Goal: Transaction & Acquisition: Purchase product/service

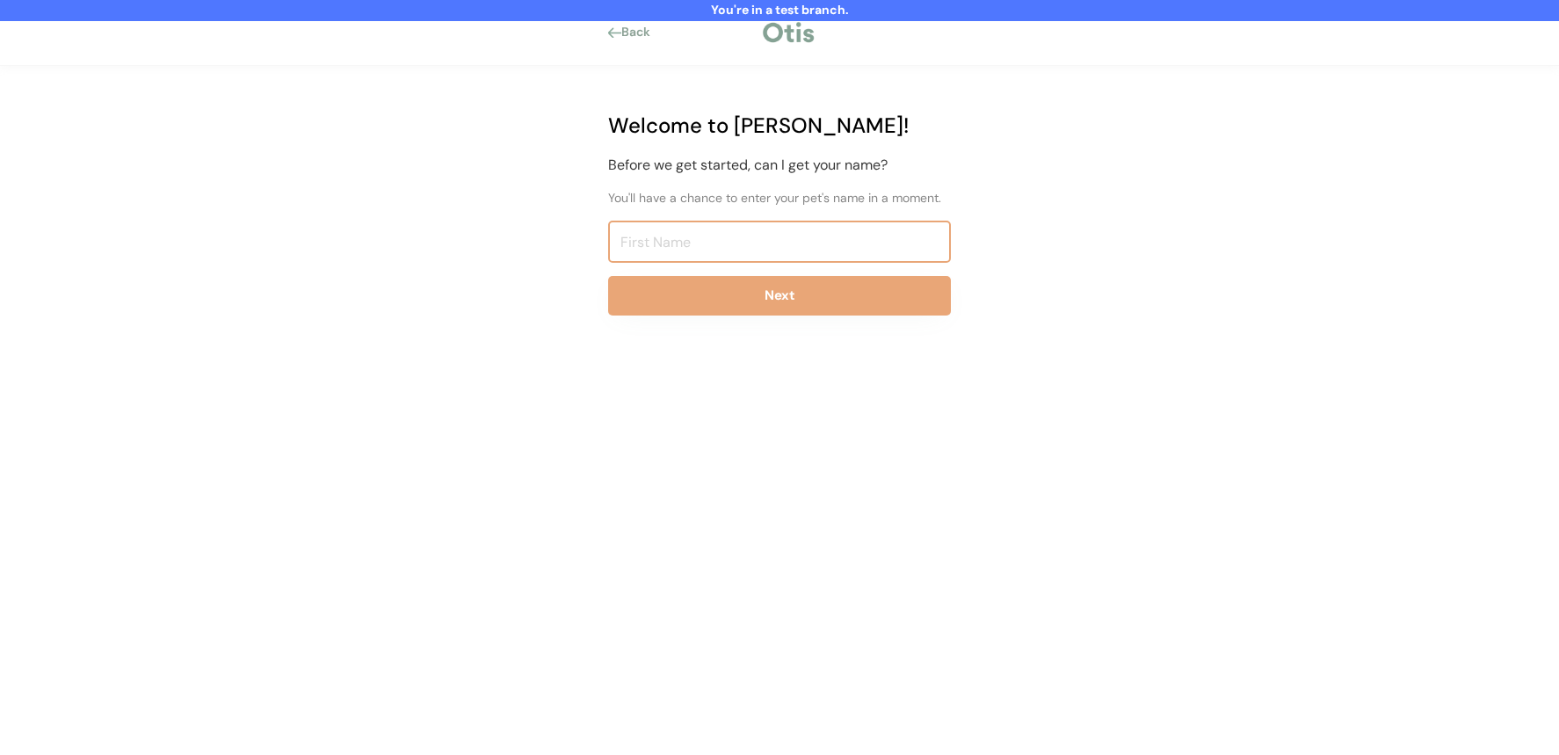
click at [677, 235] on input "input" at bounding box center [779, 242] width 343 height 42
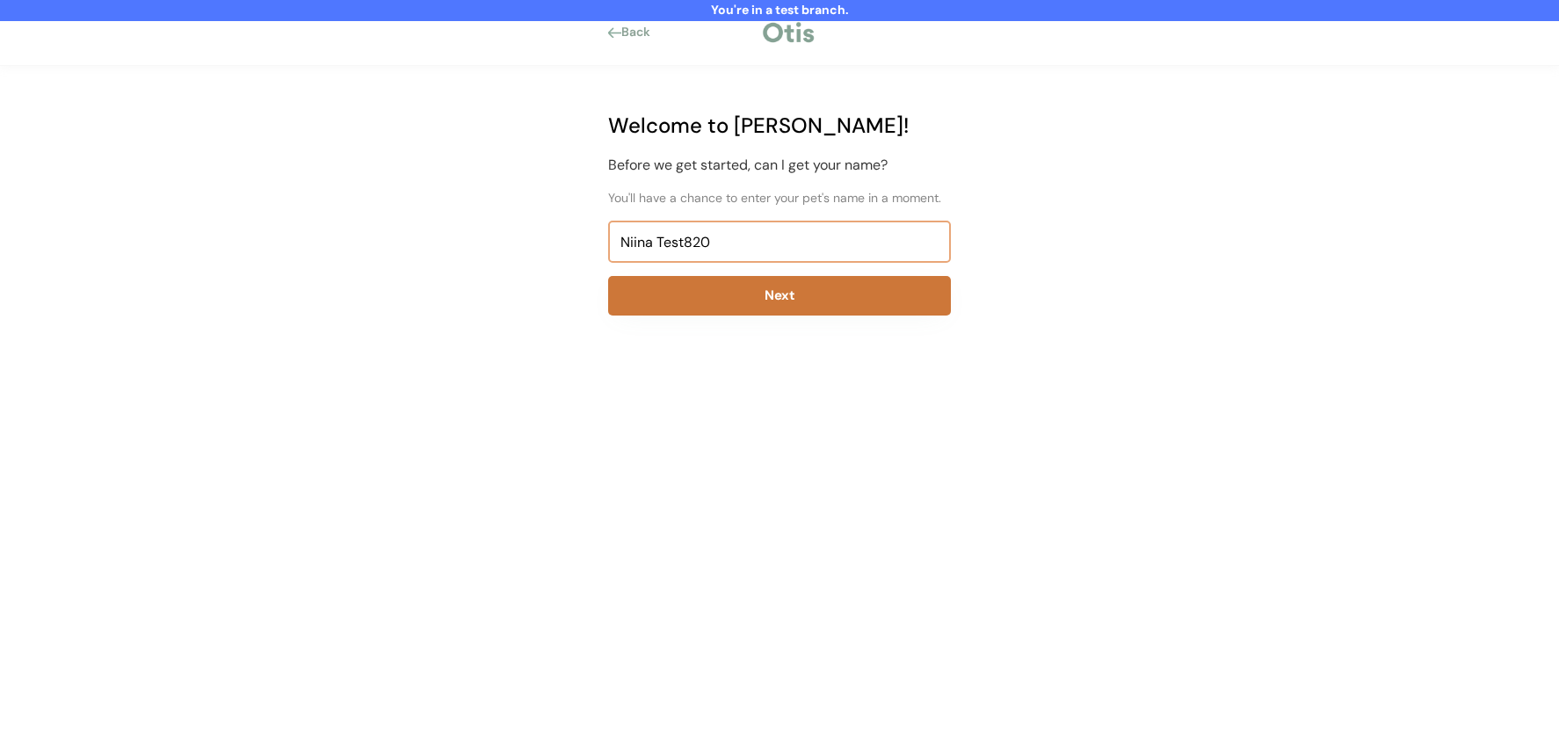
type input "Niina Test820"
click at [694, 299] on button "Next" at bounding box center [779, 296] width 343 height 40
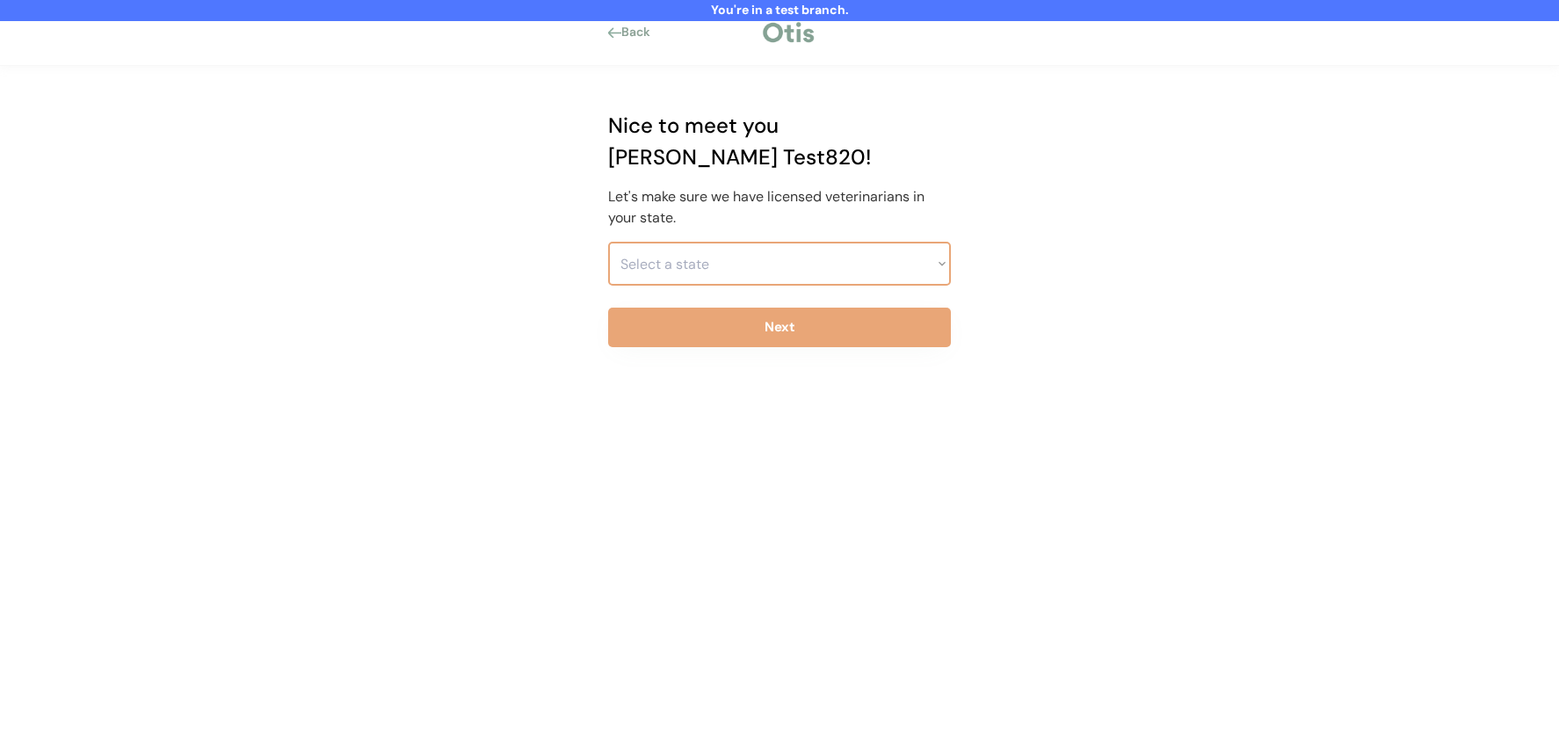
click at [694, 242] on select "Select a state Alabama Alaska American Samoa Arizona Arkansas California Colora…" at bounding box center [779, 264] width 343 height 44
select select ""1348695171700984260__LOOKUP__1703261330881x637905330213908200""
click at [608, 242] on select "Select a state Alabama Alaska American Samoa Arizona Arkansas California Colora…" at bounding box center [779, 264] width 343 height 44
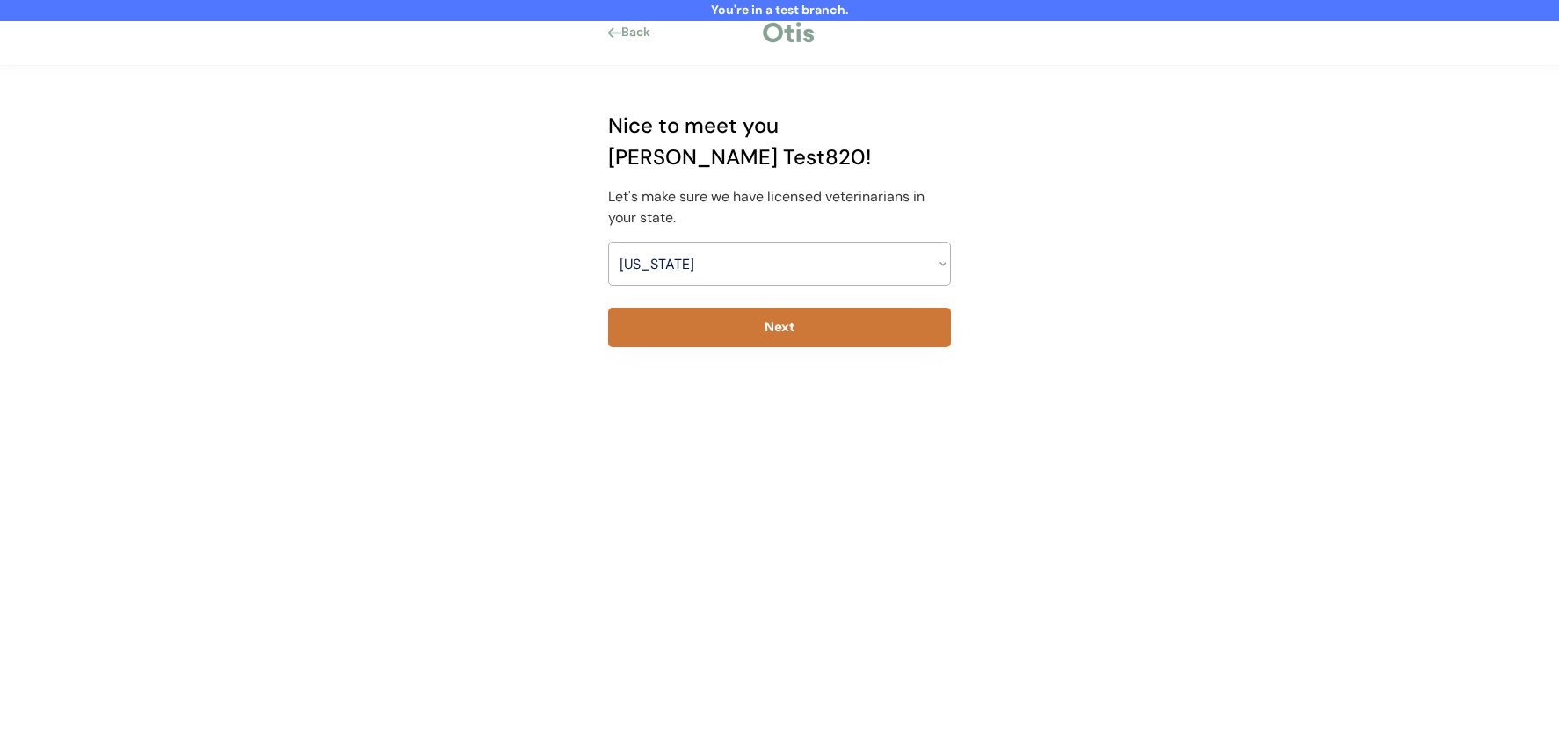
click at [691, 308] on button "Next" at bounding box center [779, 328] width 343 height 40
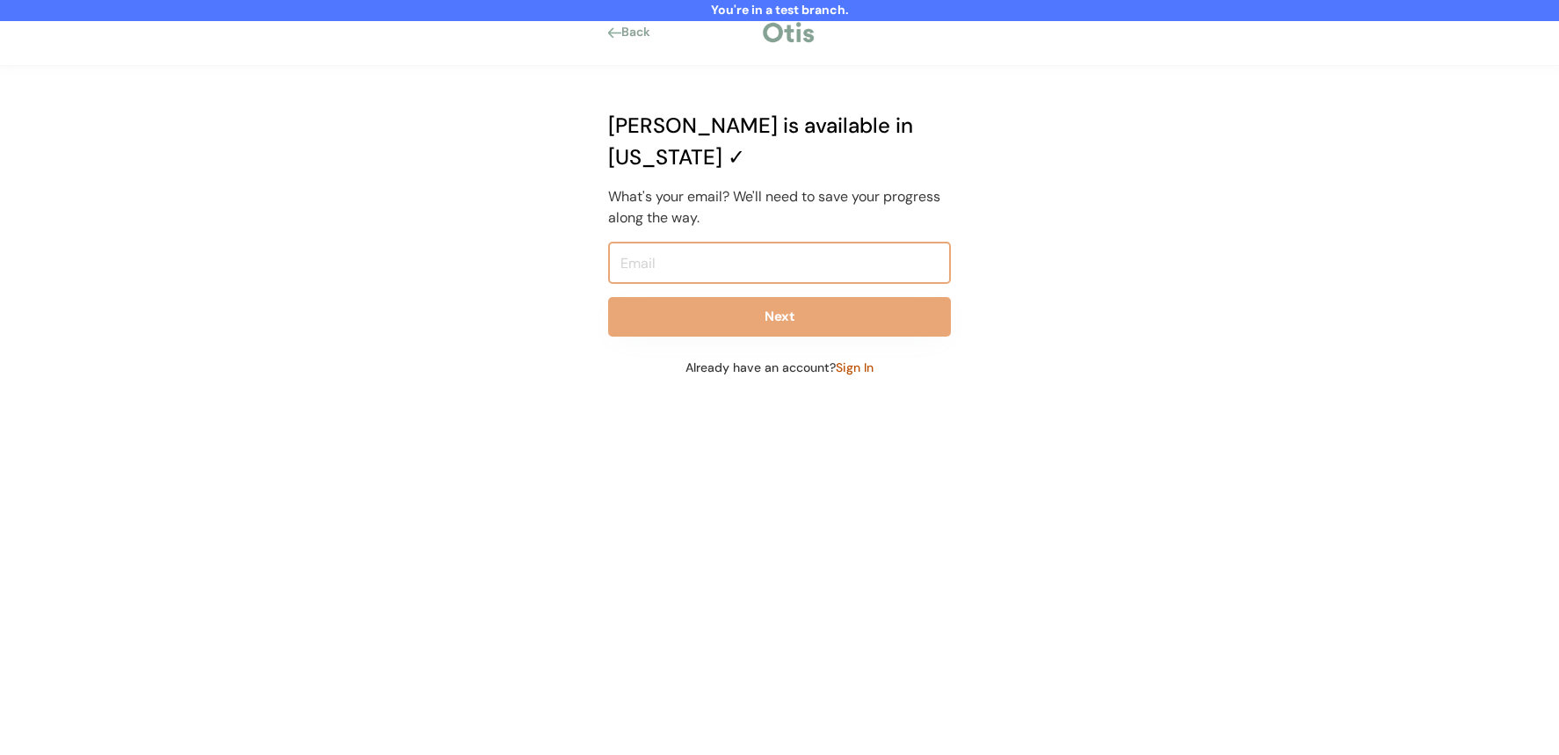
click at [681, 242] on input "email" at bounding box center [779, 263] width 343 height 42
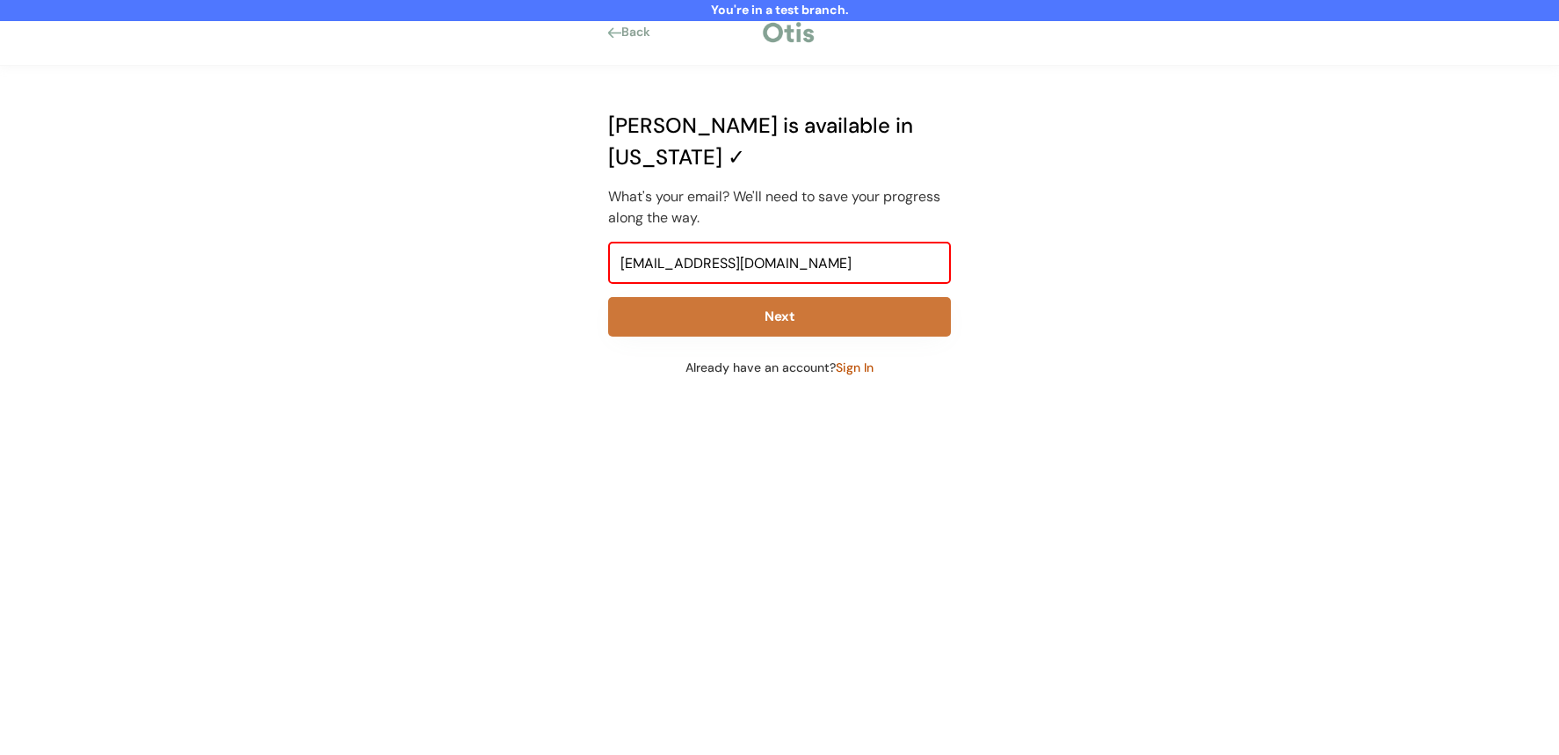
type input "niina+test820@otisforpets.com"
click at [727, 298] on button "Next" at bounding box center [779, 317] width 343 height 40
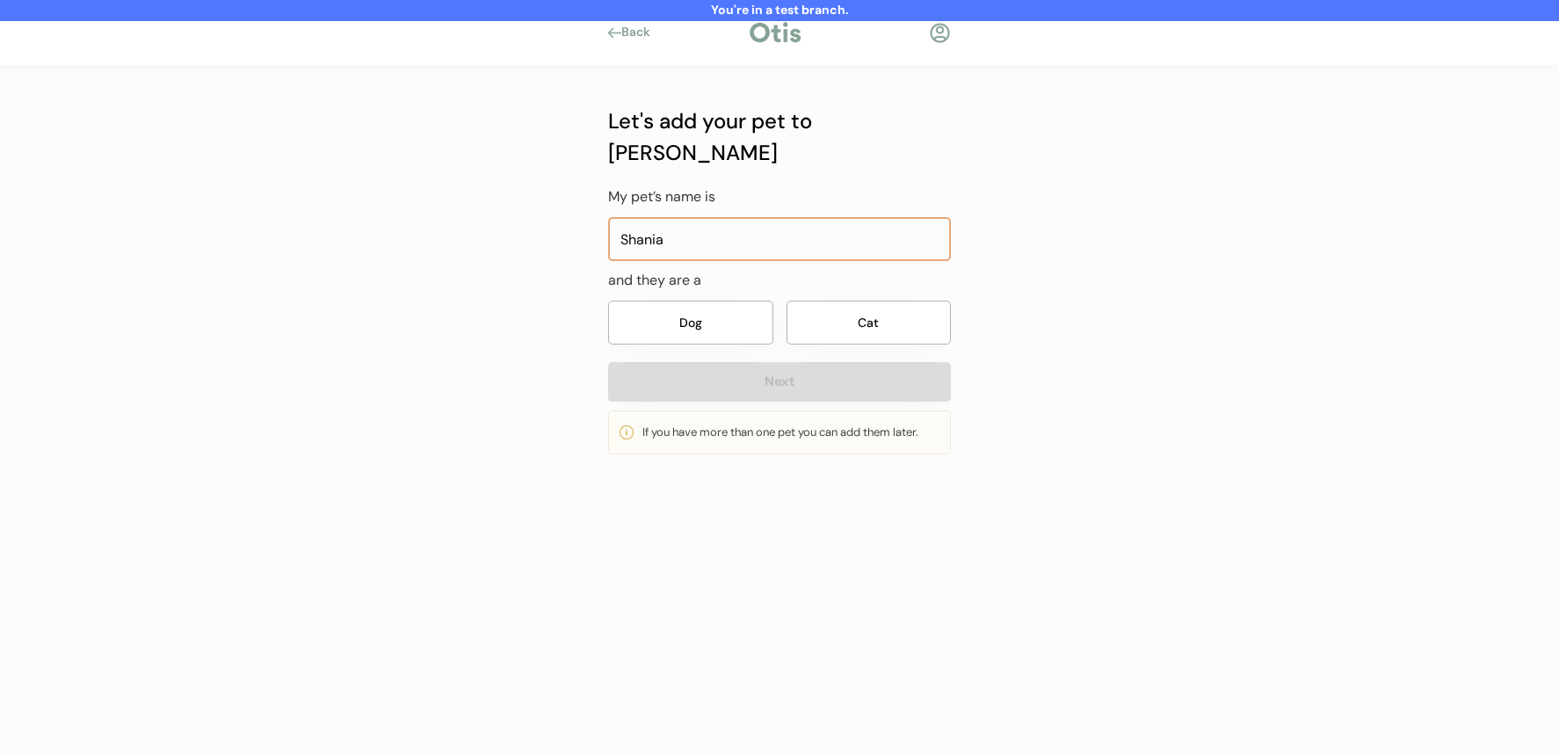
type input "Shania"
click at [679, 302] on button "Dog" at bounding box center [690, 323] width 165 height 44
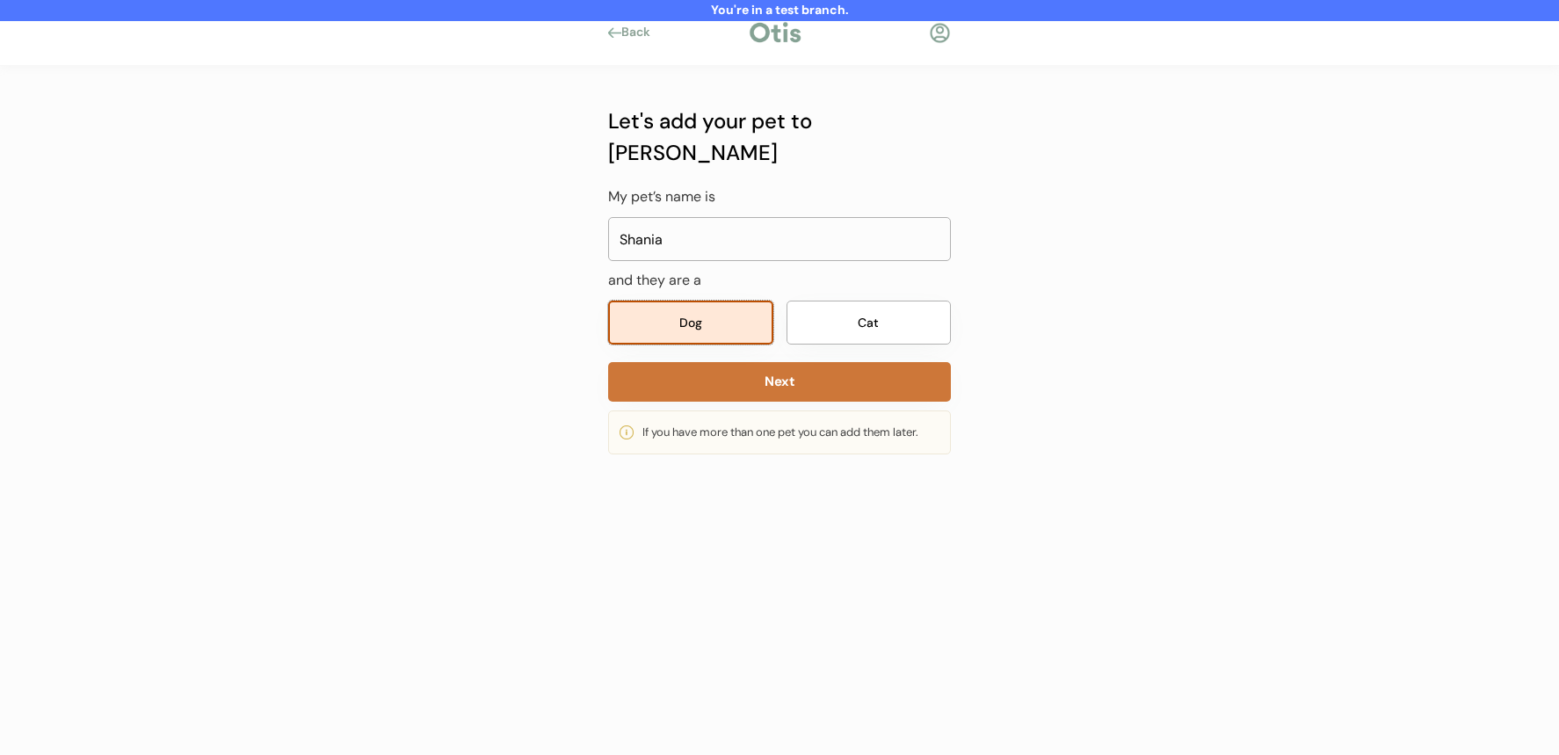
click at [747, 362] on button "Next" at bounding box center [779, 382] width 343 height 40
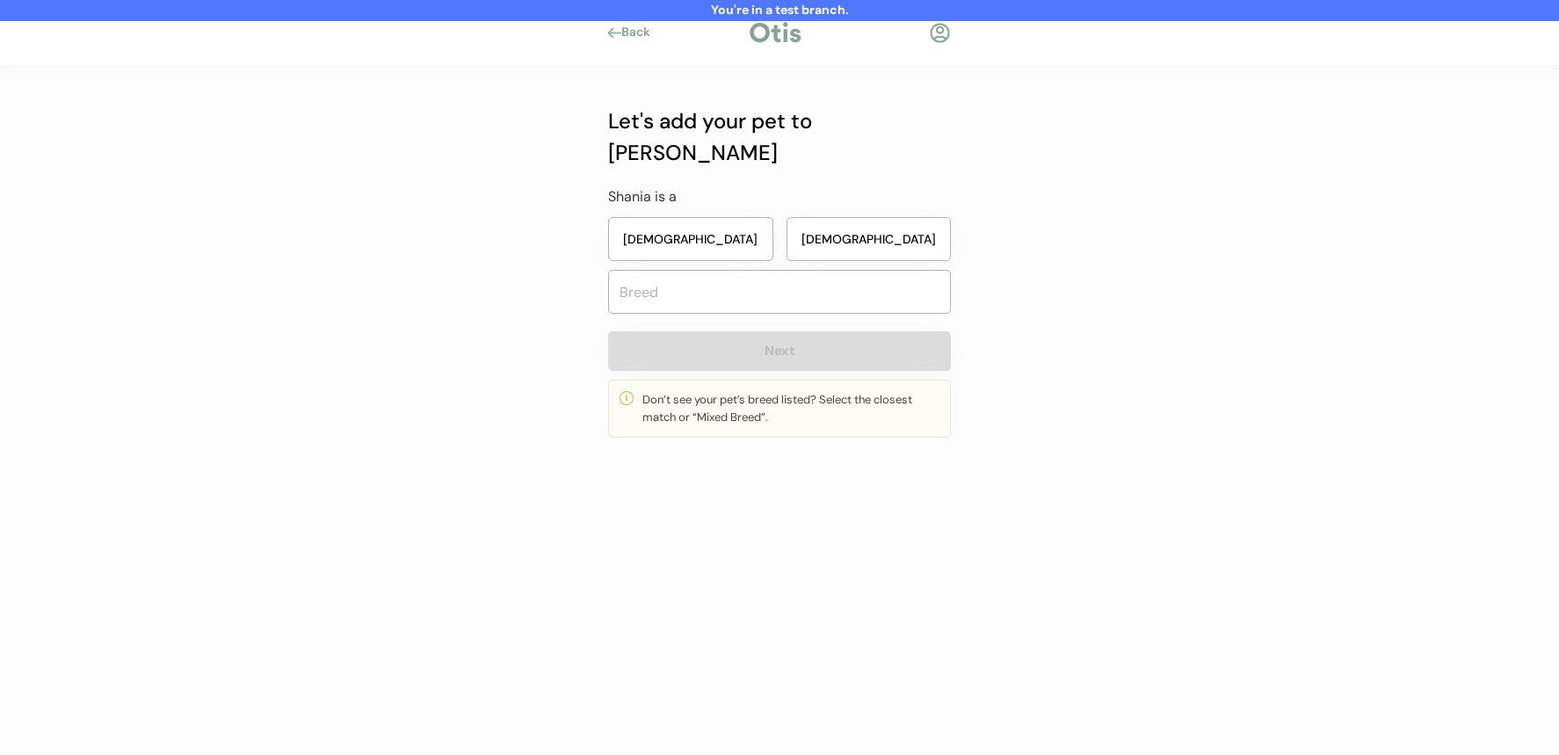
click at [723, 217] on button "Female" at bounding box center [690, 239] width 165 height 44
click at [724, 270] on input "text" at bounding box center [779, 292] width 343 height 44
type input "beagl"
type input "beagle"
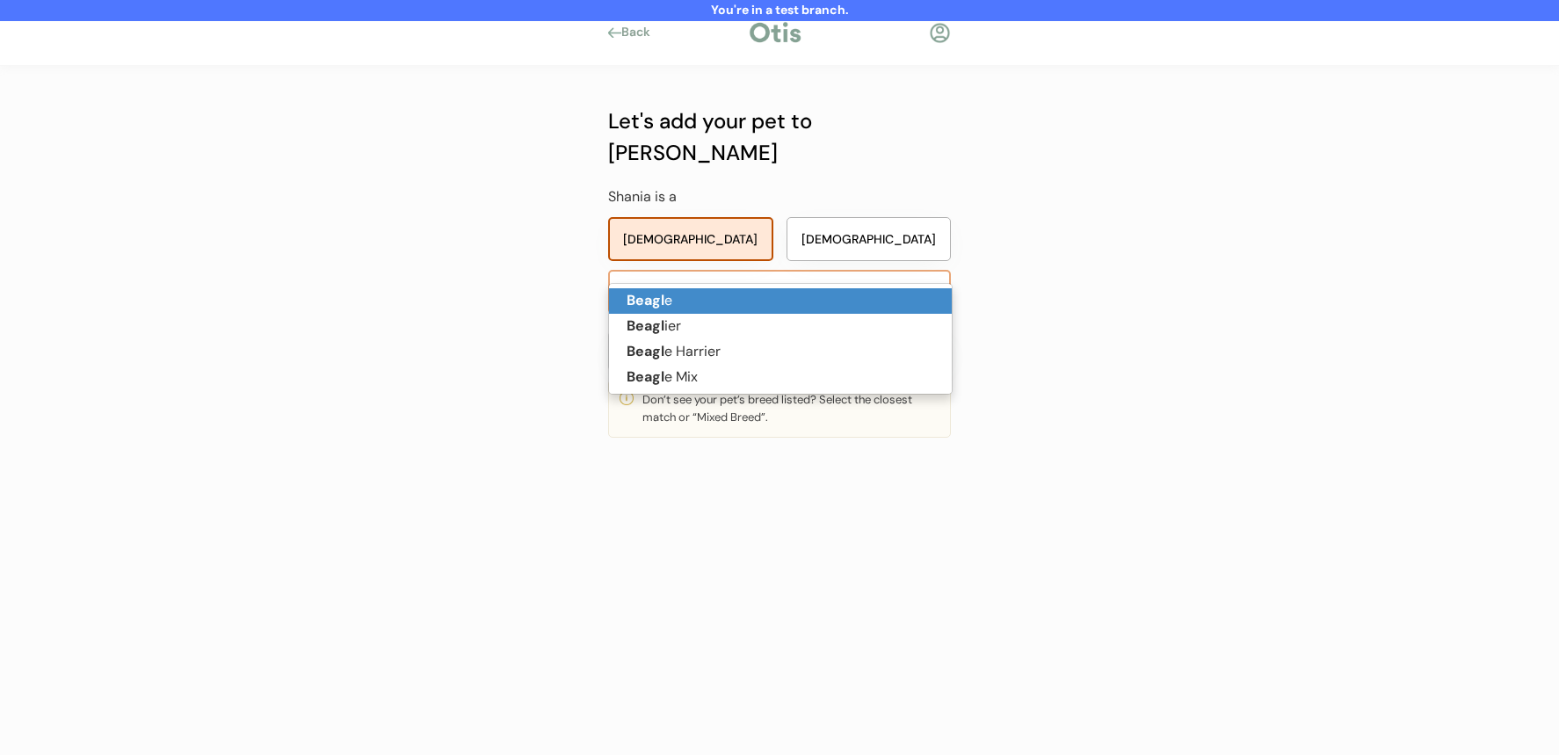
click at [723, 302] on p "Beagl e" at bounding box center [780, 300] width 343 height 25
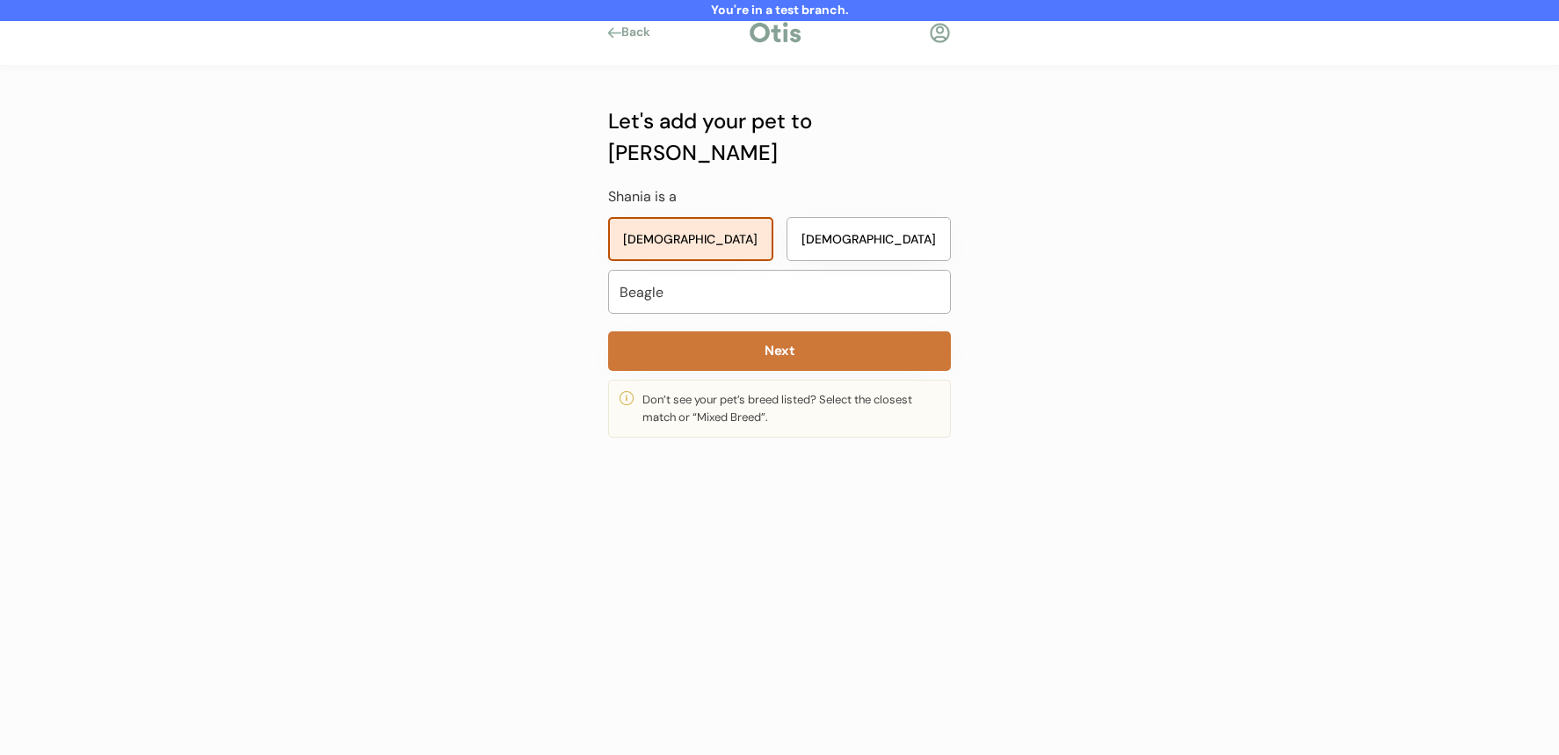
type input "Beagle"
click at [730, 331] on button "Next" at bounding box center [779, 351] width 343 height 40
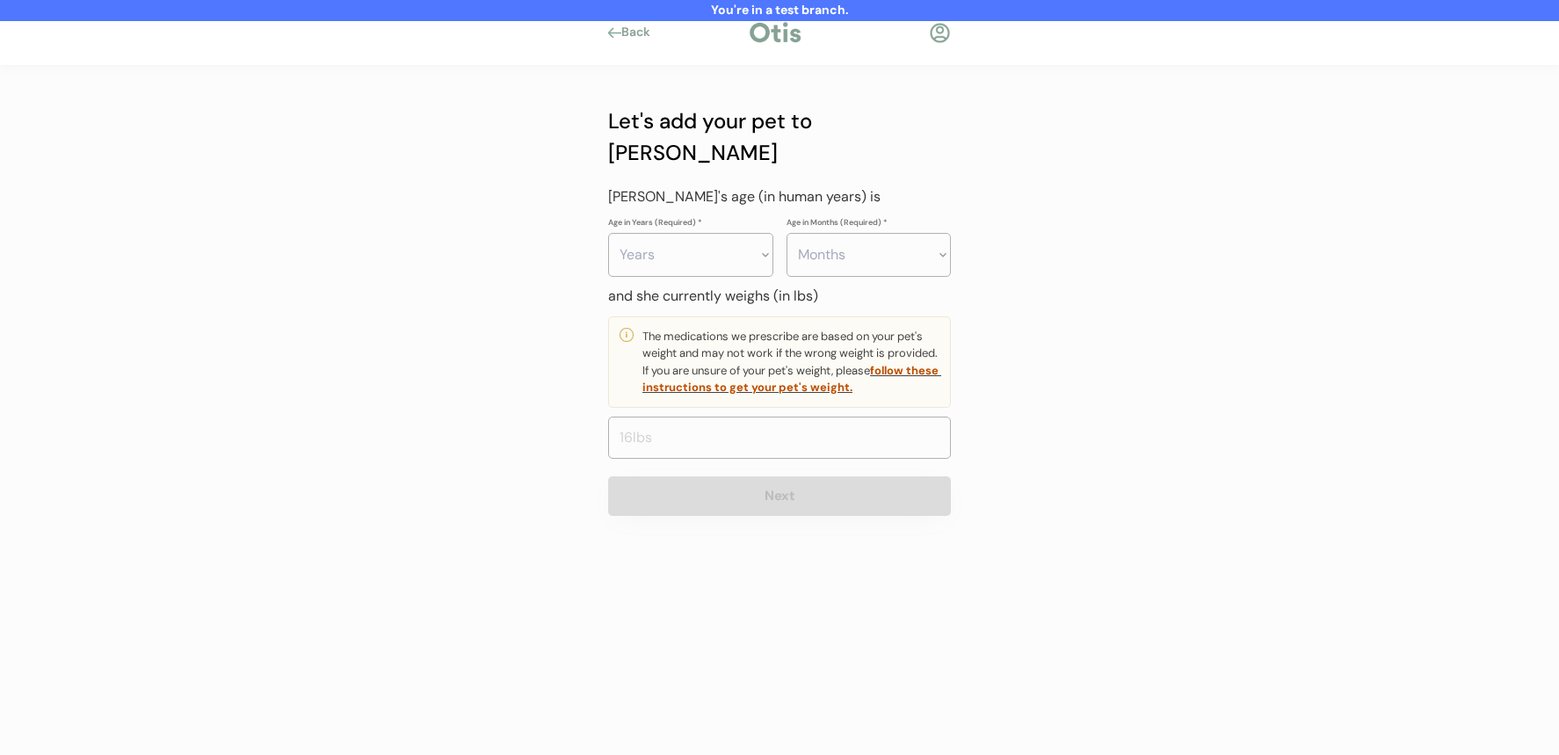
click at [747, 246] on div "Let's add your pet to Otis Shania's age (in human years) is Age in Years (Requi…" at bounding box center [779, 310] width 343 height 410
click at [743, 233] on select "Years 0 1 2 3 4 5 6 7 8 9 10 11 12 13 14 15 16 17 18 19 20" at bounding box center [690, 255] width 165 height 44
select select "2"
click at [608, 233] on select "Years 0 1 2 3 4 5 6 7 8 9 10 11 12 13 14 15 16 17 18 19 20" at bounding box center [690, 255] width 165 height 44
click at [848, 233] on select "Months 0 1 2 3 4 5 6 7 8 9 10 11" at bounding box center [869, 255] width 165 height 44
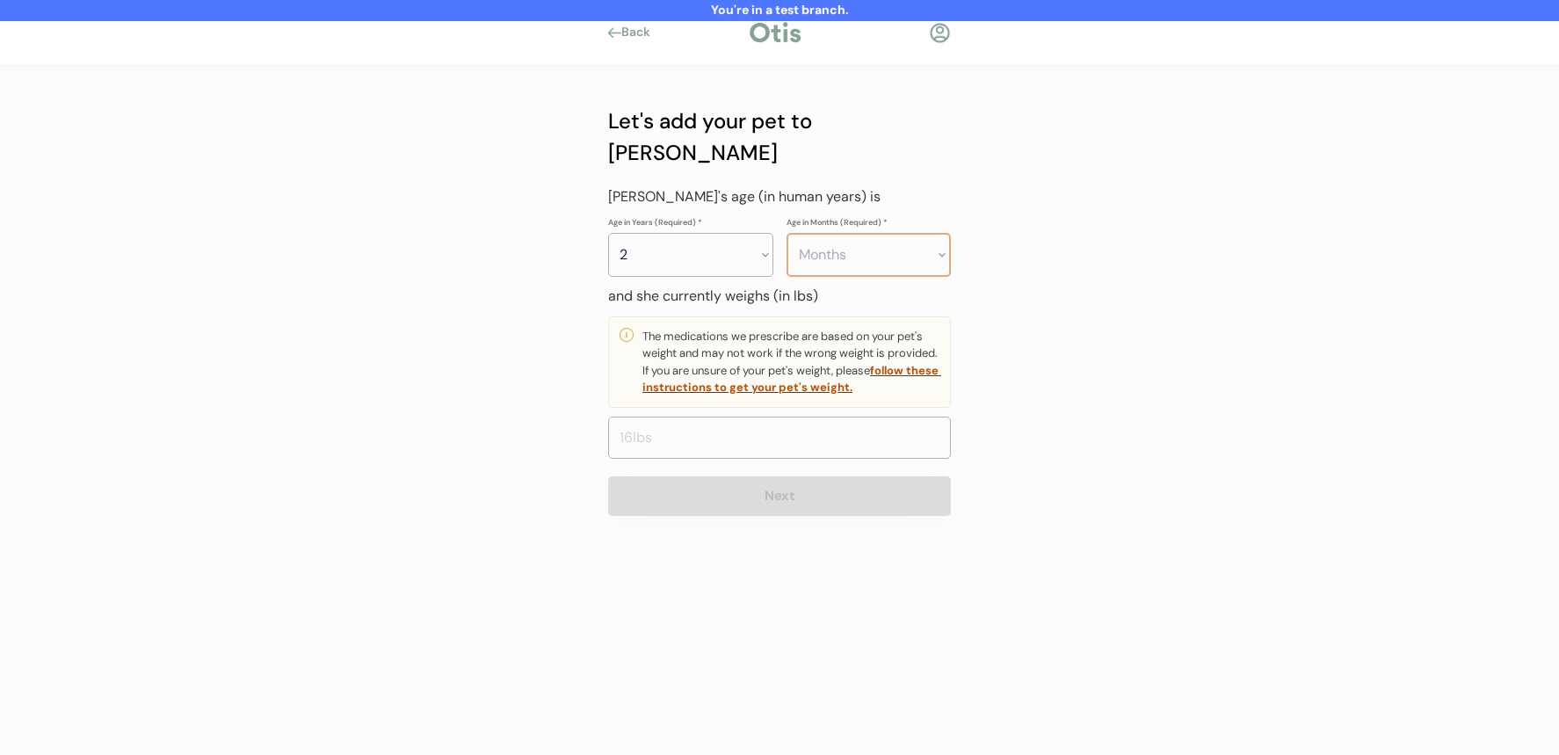
select select "3"
click at [787, 233] on select "Months 0 1 2 3 4 5 6 7 8 9 10 11" at bounding box center [869, 255] width 165 height 44
click at [778, 417] on input "input" at bounding box center [779, 438] width 343 height 42
type input "22.0"
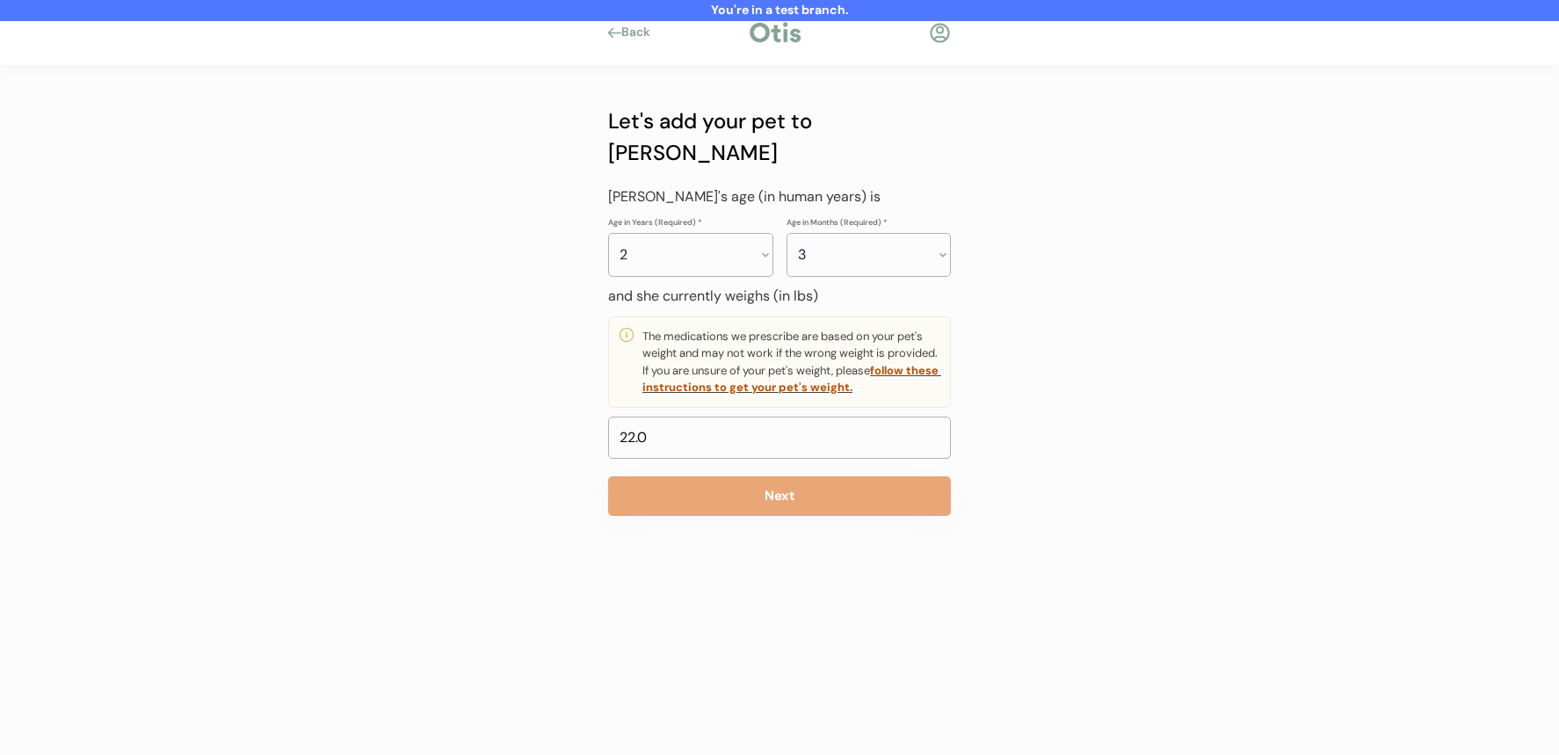
click at [774, 497] on div "Let's add your pet to Otis My pet’s name is and they are a Dog Cat Next If you …" at bounding box center [780, 308] width 396 height 485
click at [777, 482] on button "Next" at bounding box center [779, 496] width 343 height 40
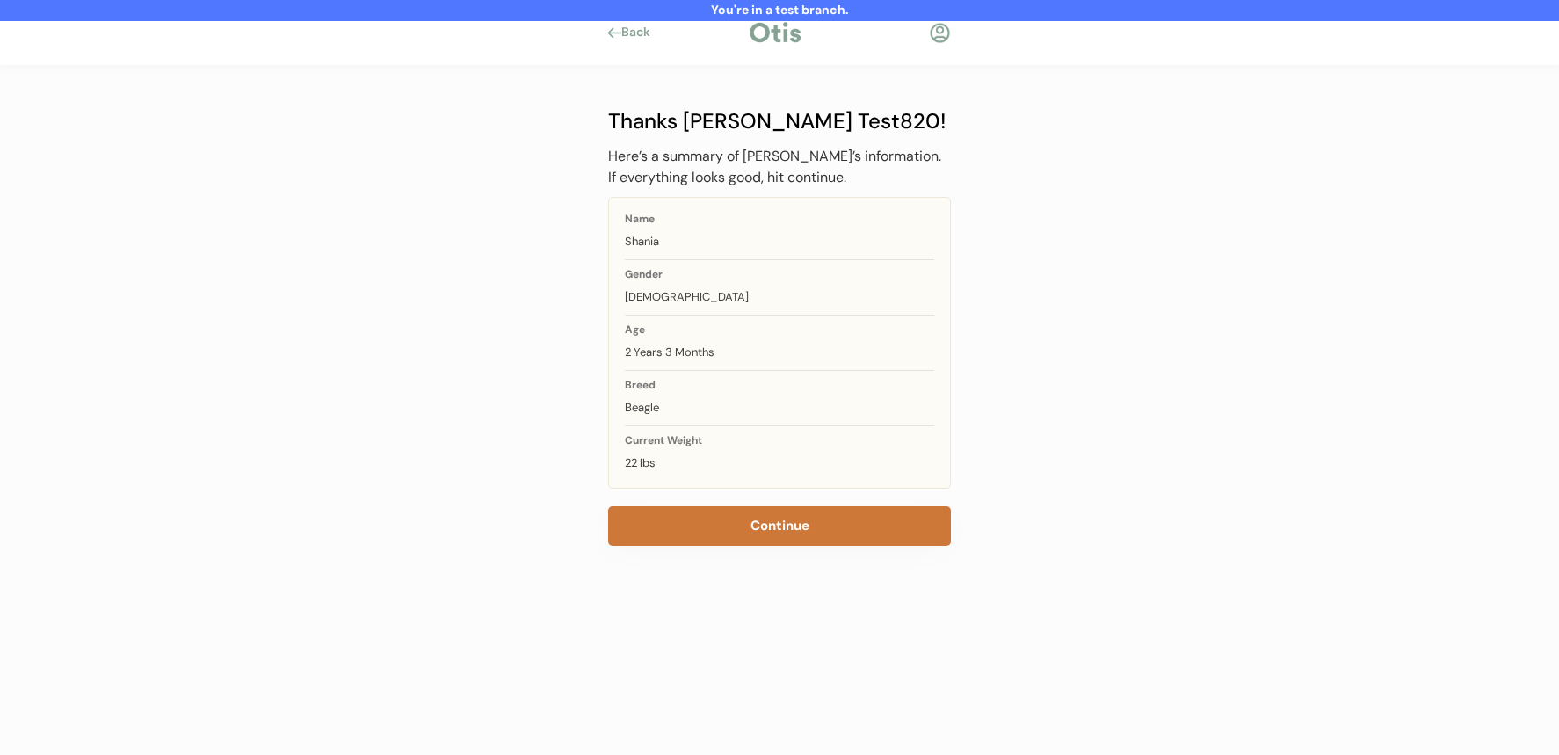
click at [751, 511] on button "Continue" at bounding box center [779, 526] width 343 height 40
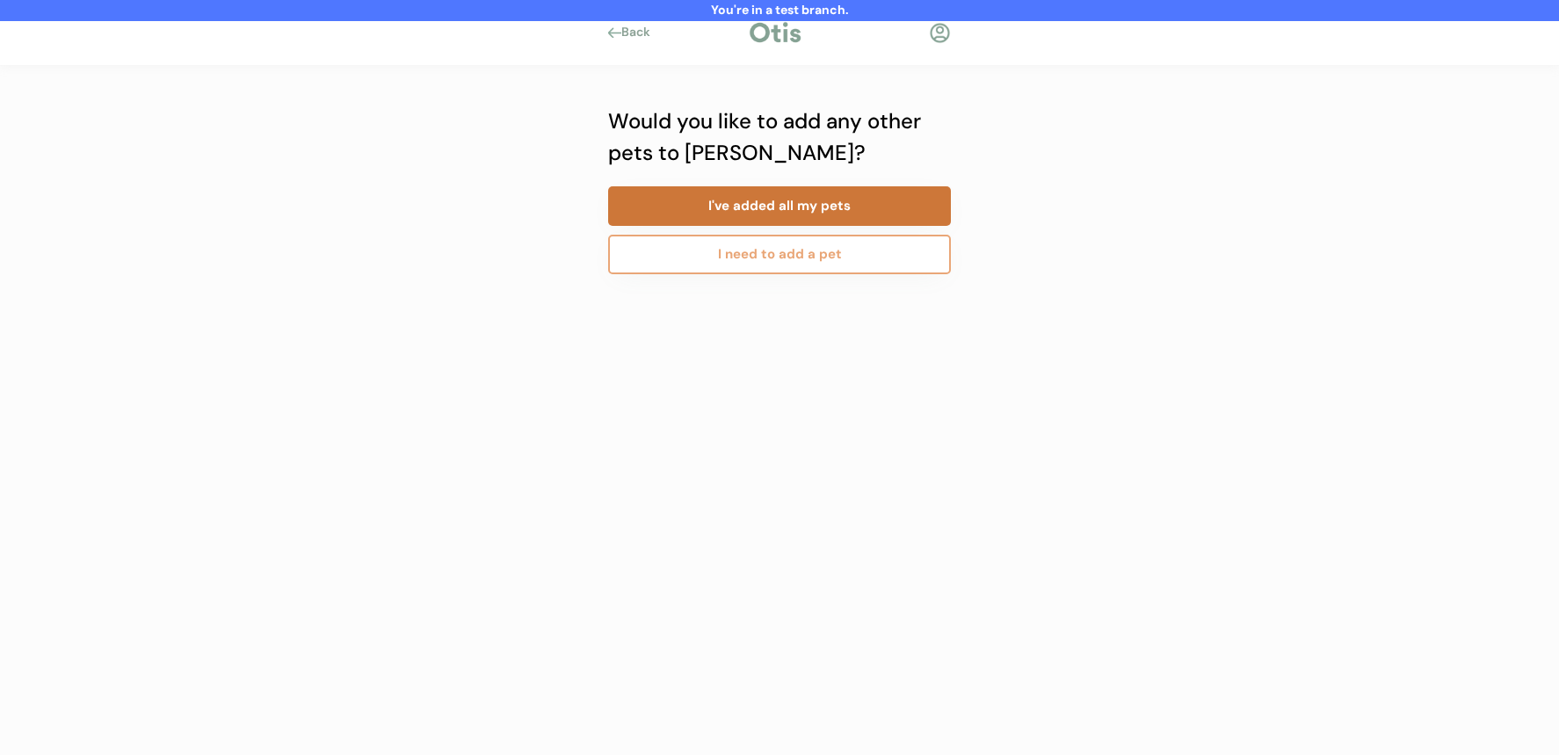
click at [751, 214] on button "I've added all my pets" at bounding box center [779, 206] width 343 height 40
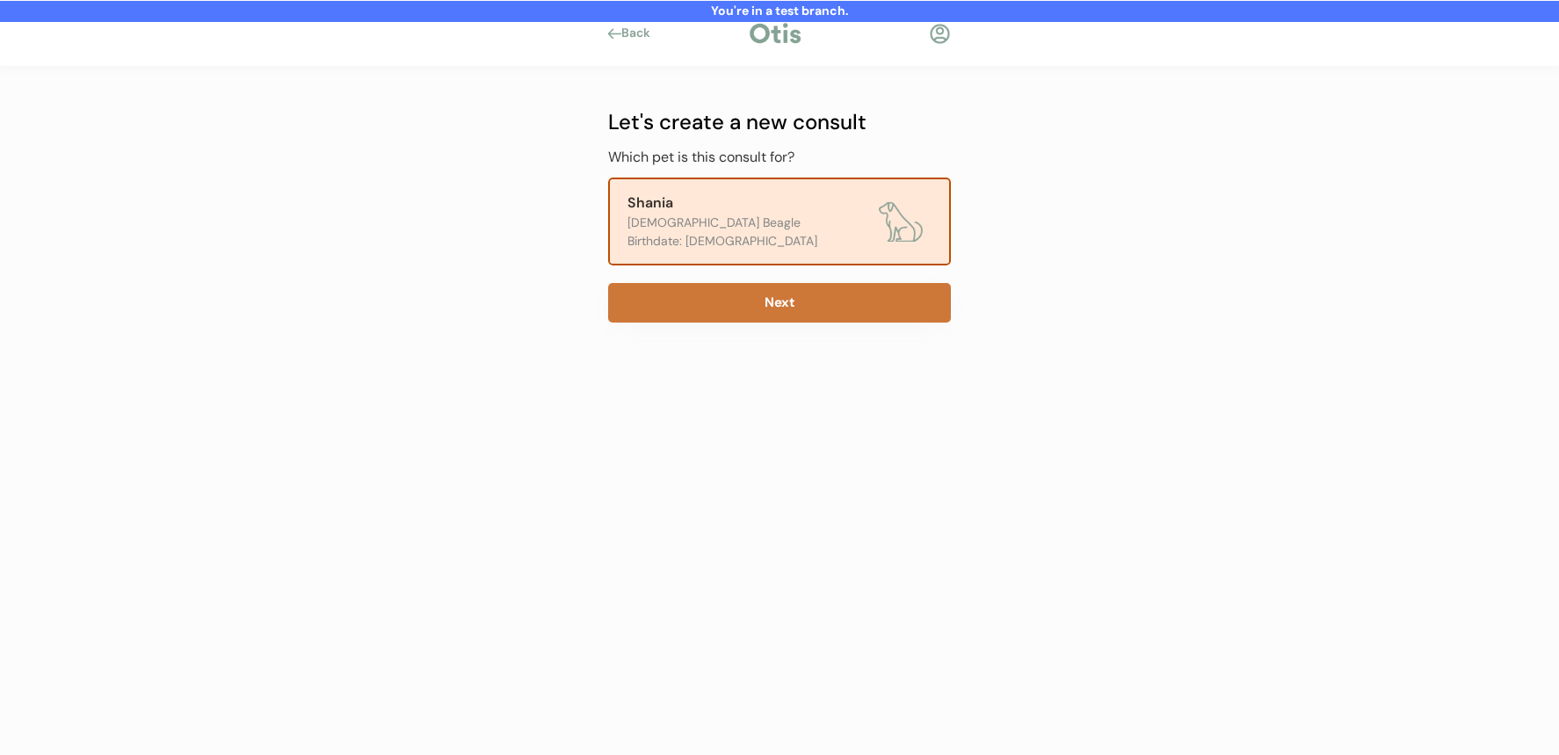
click at [780, 302] on button "Next" at bounding box center [779, 303] width 343 height 40
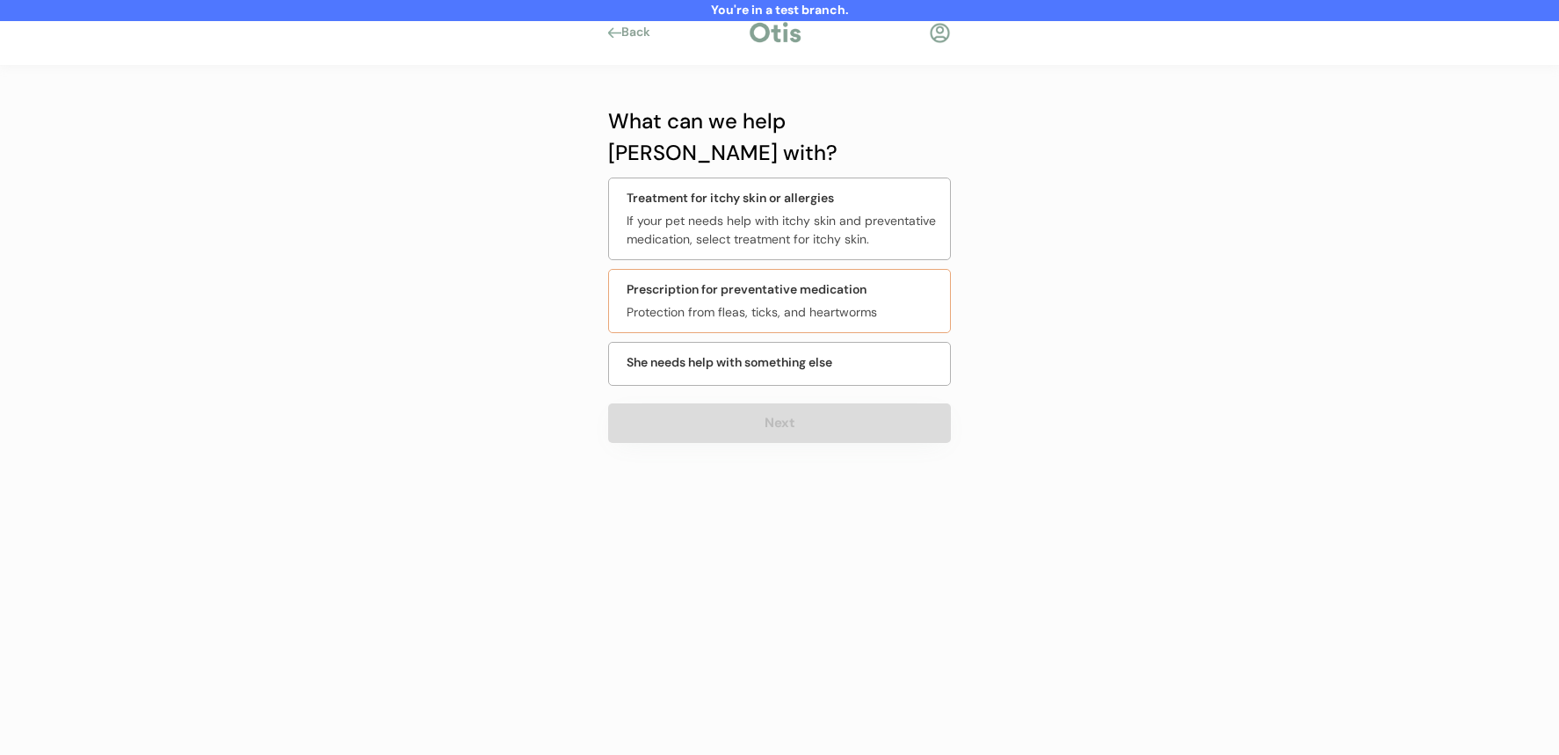
click at [753, 280] on div "Prescription for preventative medication" at bounding box center [747, 289] width 240 height 18
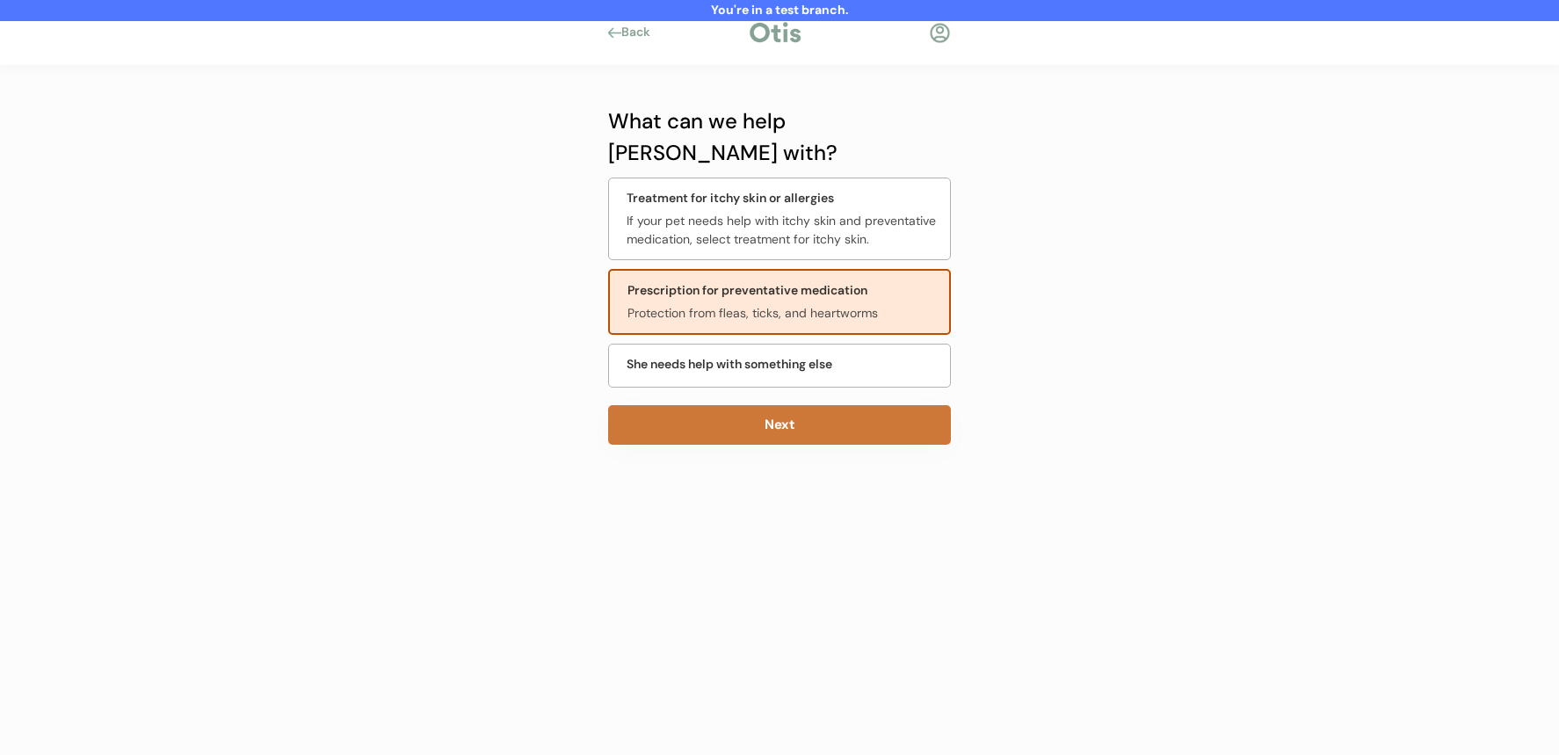
click at [772, 405] on button "Next" at bounding box center [779, 425] width 343 height 40
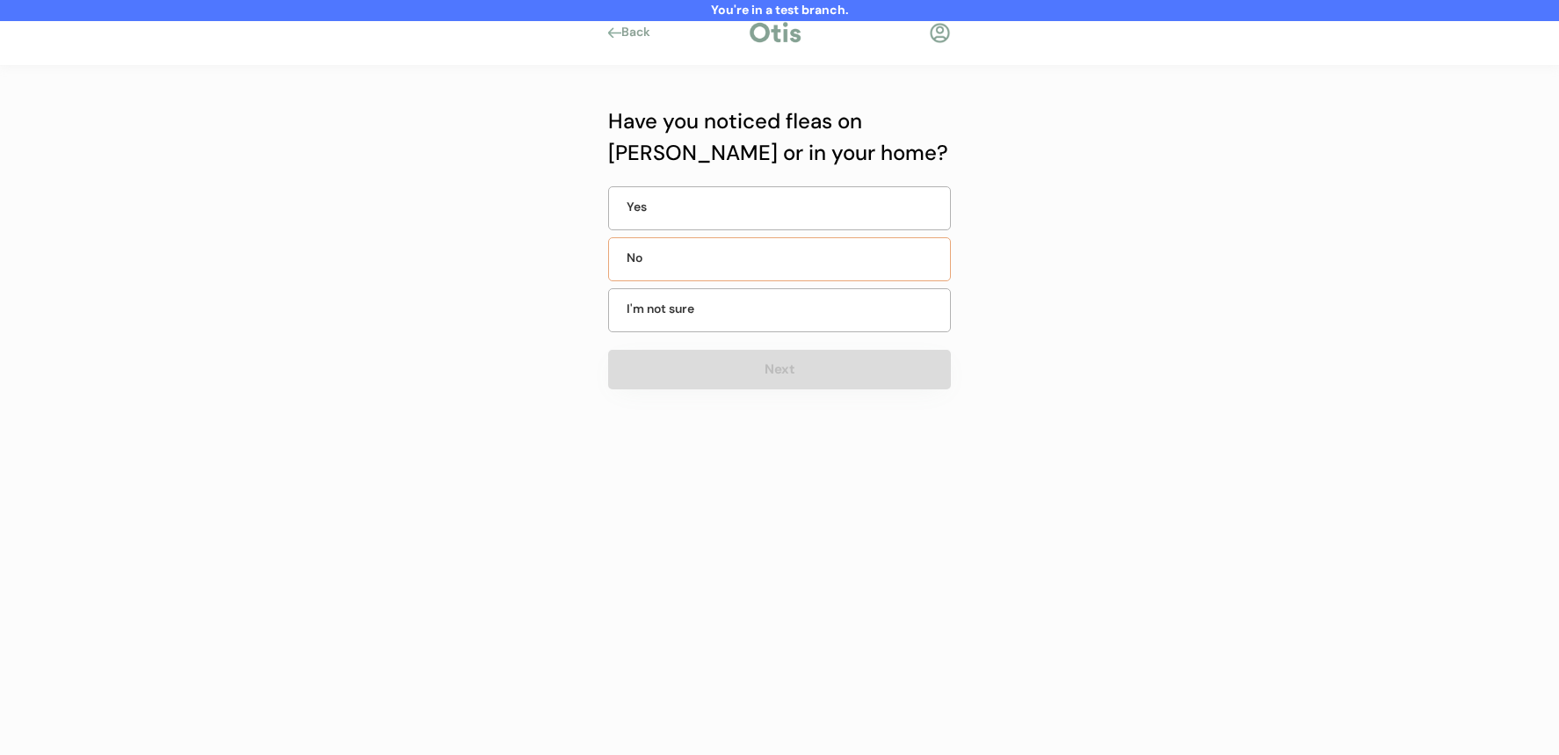
click at [676, 259] on div "No" at bounding box center [671, 258] width 88 height 18
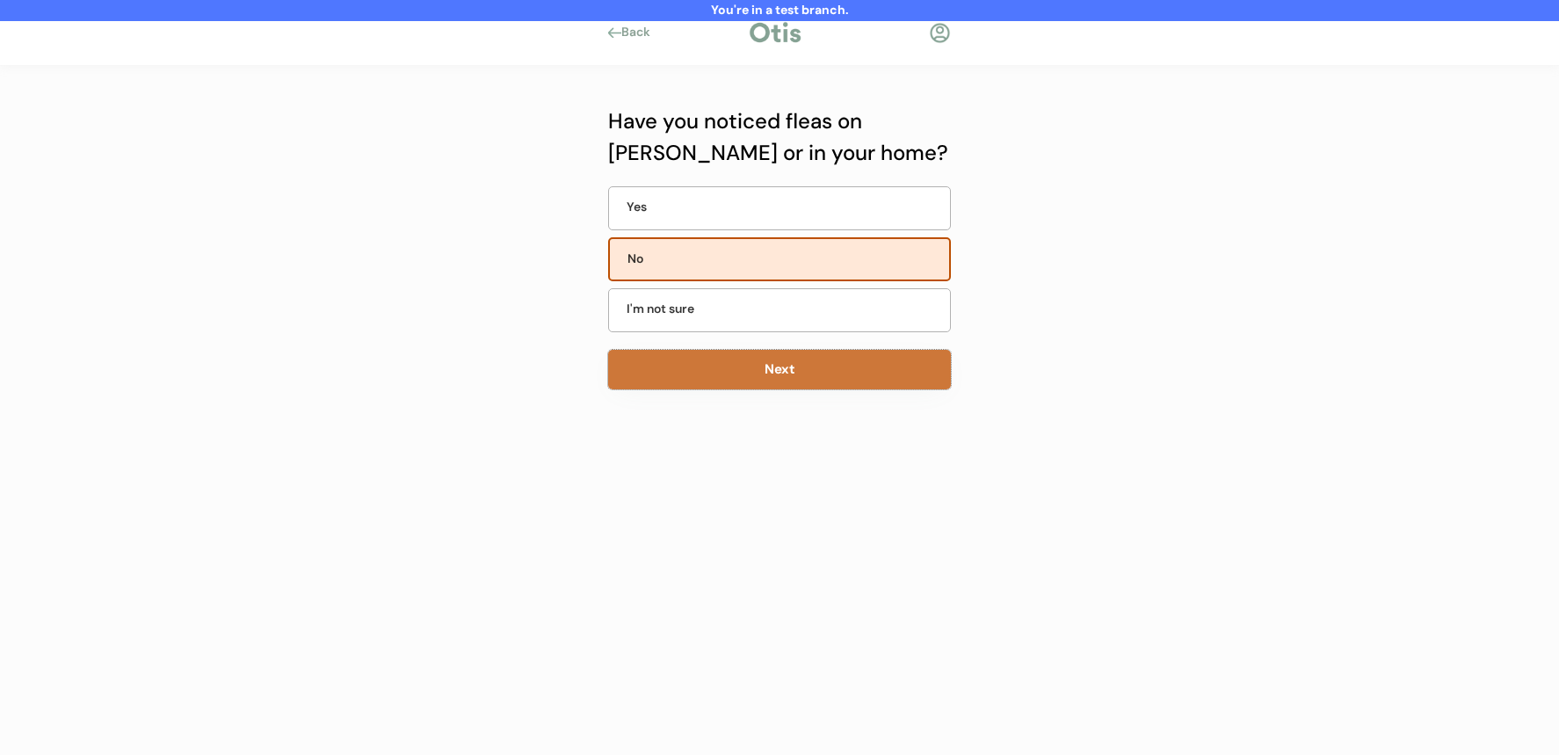
click at [848, 381] on button "Next" at bounding box center [779, 370] width 343 height 40
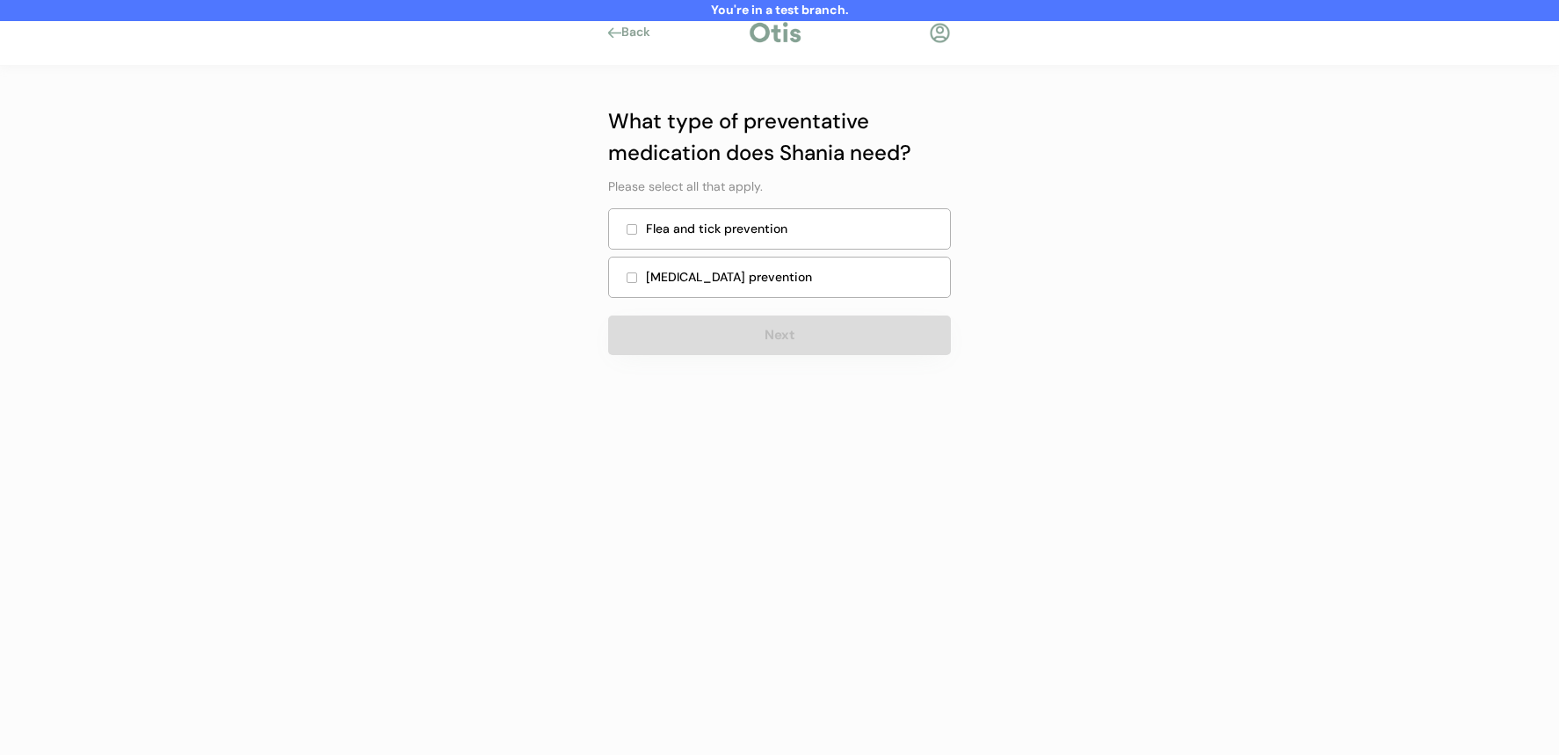
click at [689, 246] on div "Flea and tick prevention" at bounding box center [779, 228] width 343 height 41
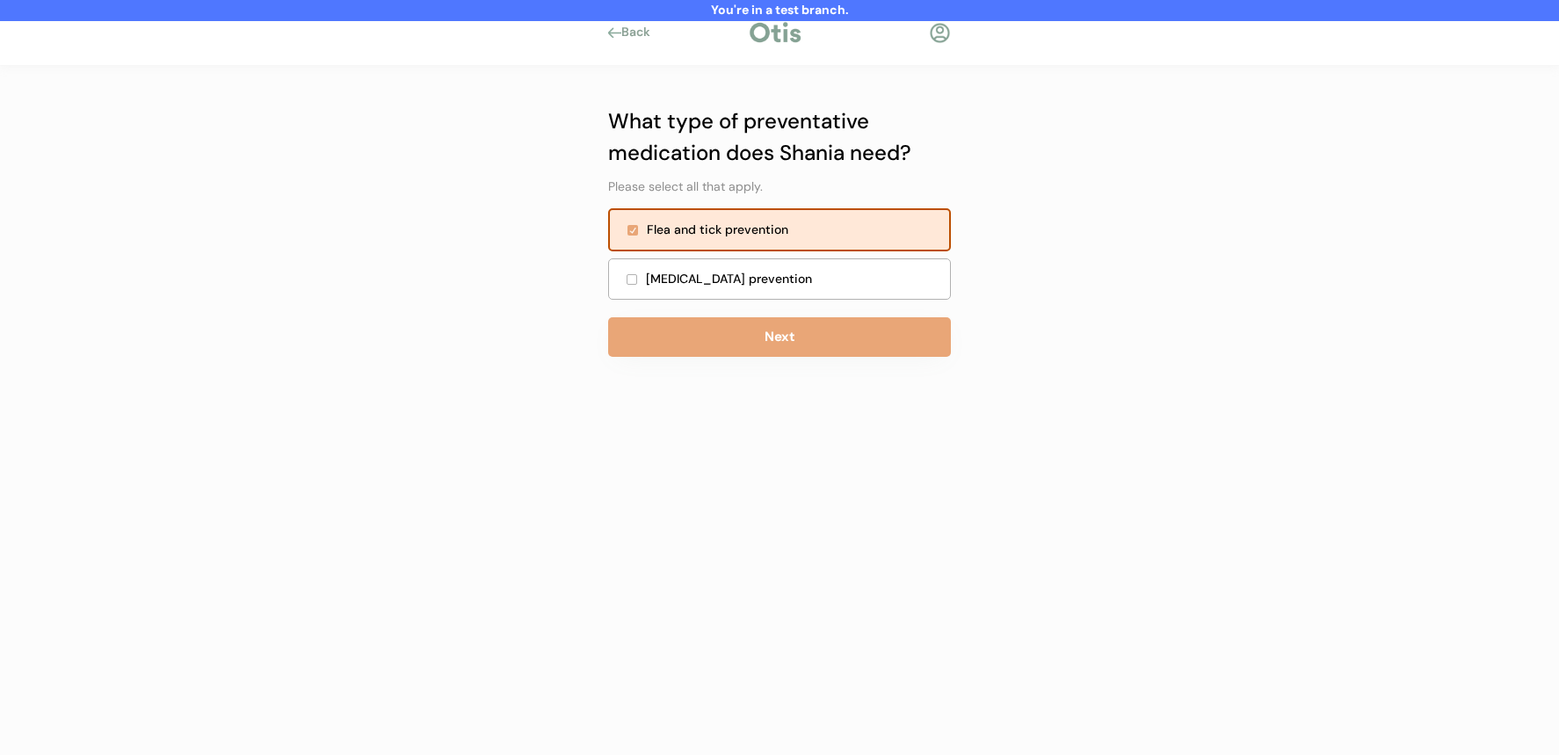
click at [698, 281] on div "Heartworm prevention" at bounding box center [793, 279] width 294 height 18
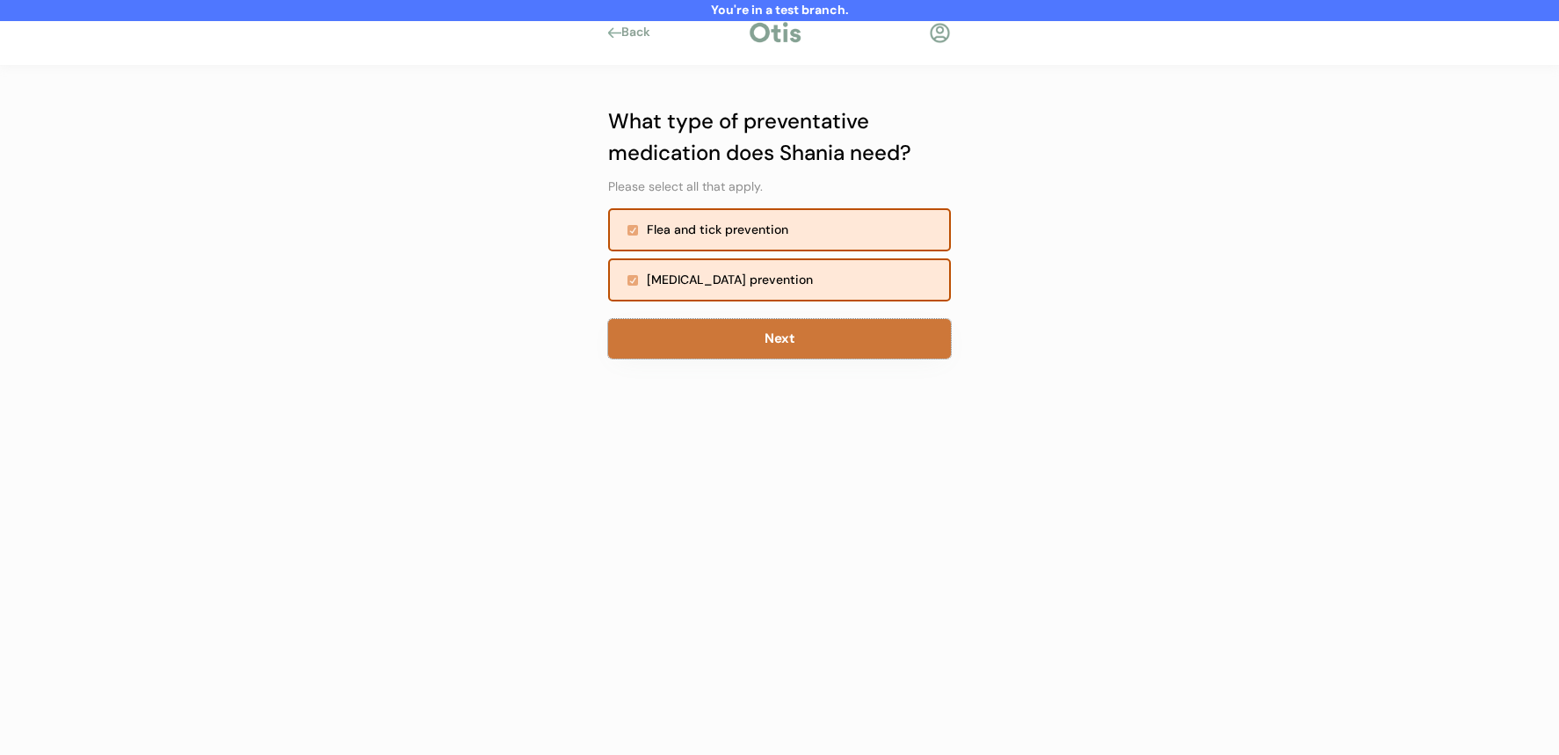
click at [731, 352] on button "Next" at bounding box center [779, 339] width 343 height 40
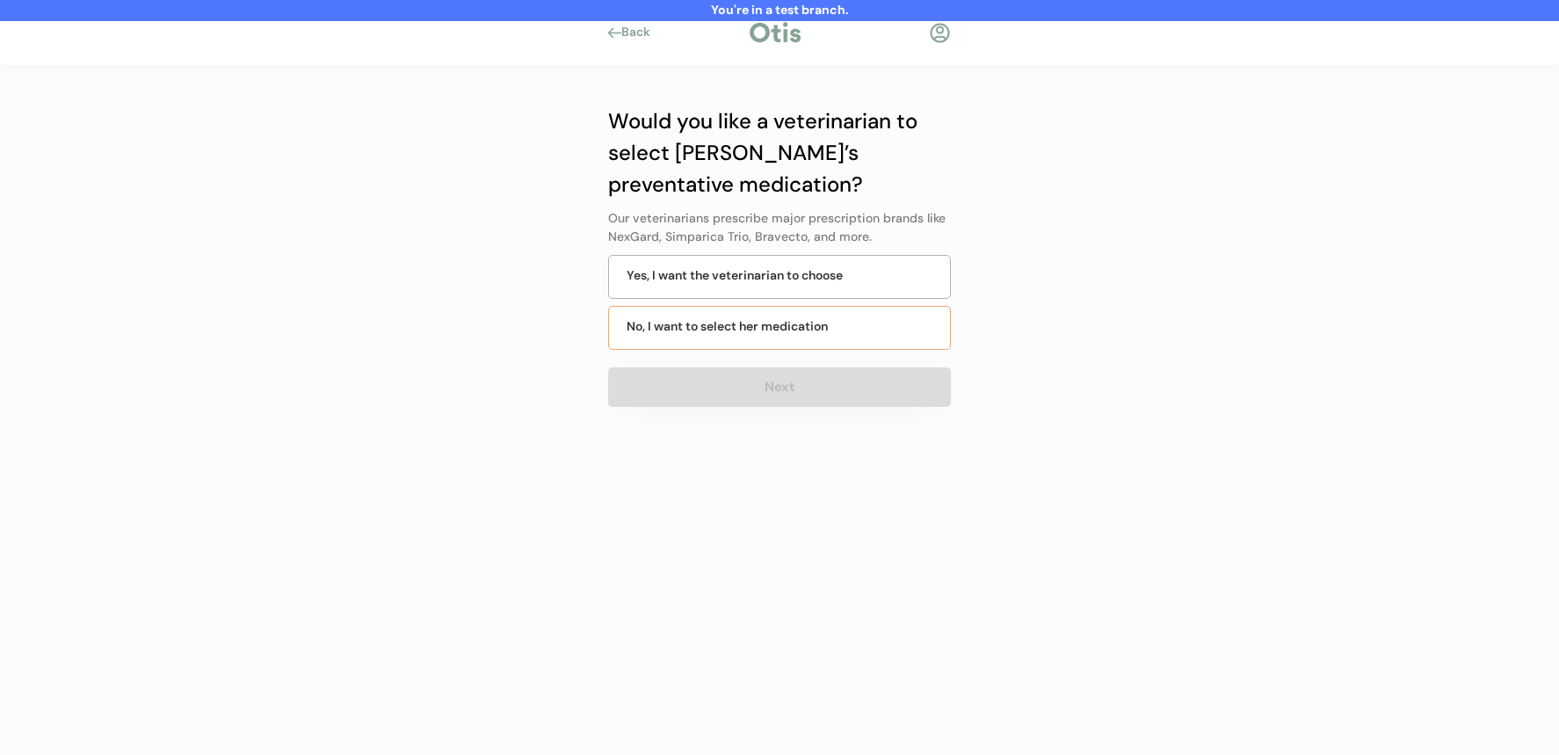
click at [730, 330] on div "No, I want to select her medication" at bounding box center [727, 326] width 201 height 18
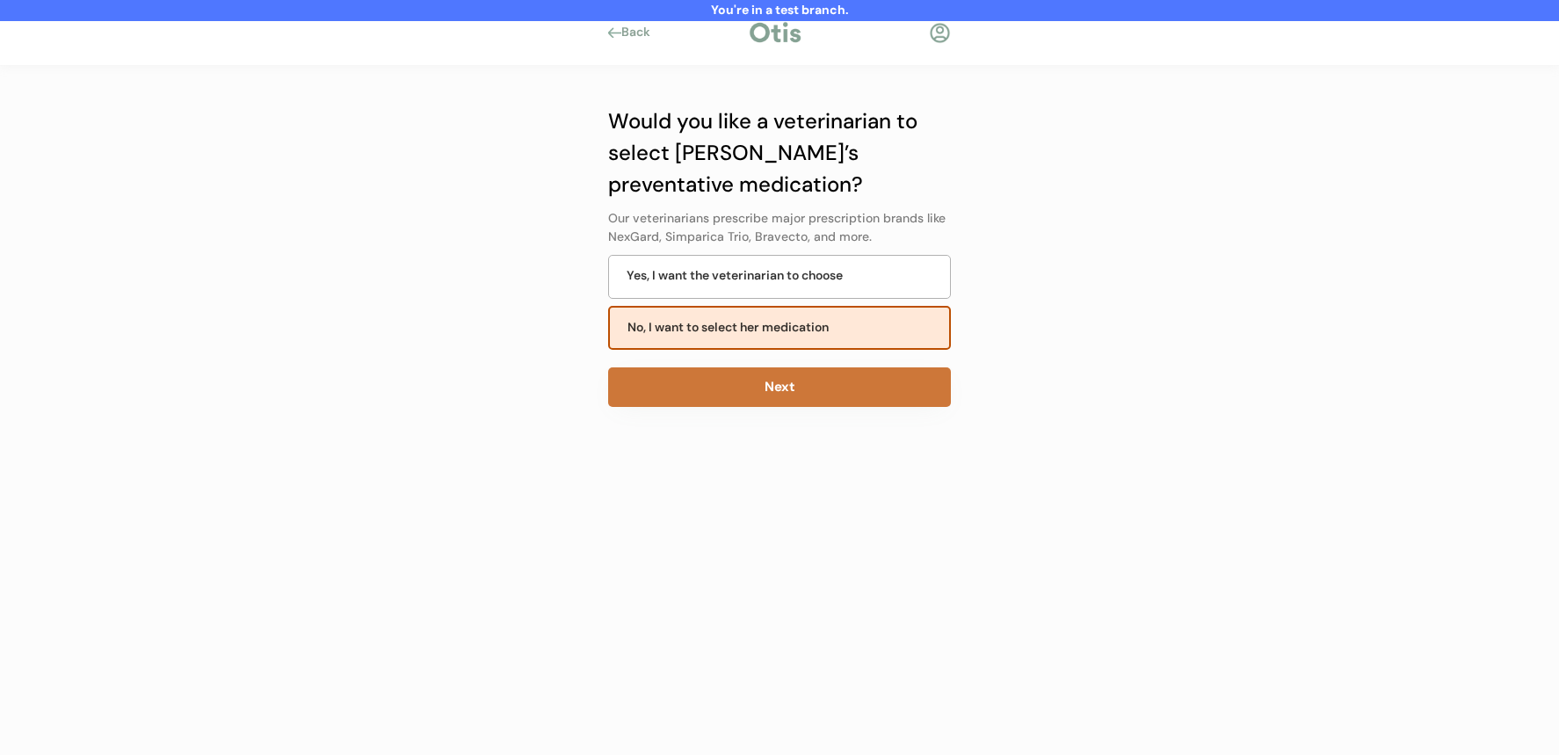
click at [732, 388] on button "Next" at bounding box center [779, 387] width 343 height 40
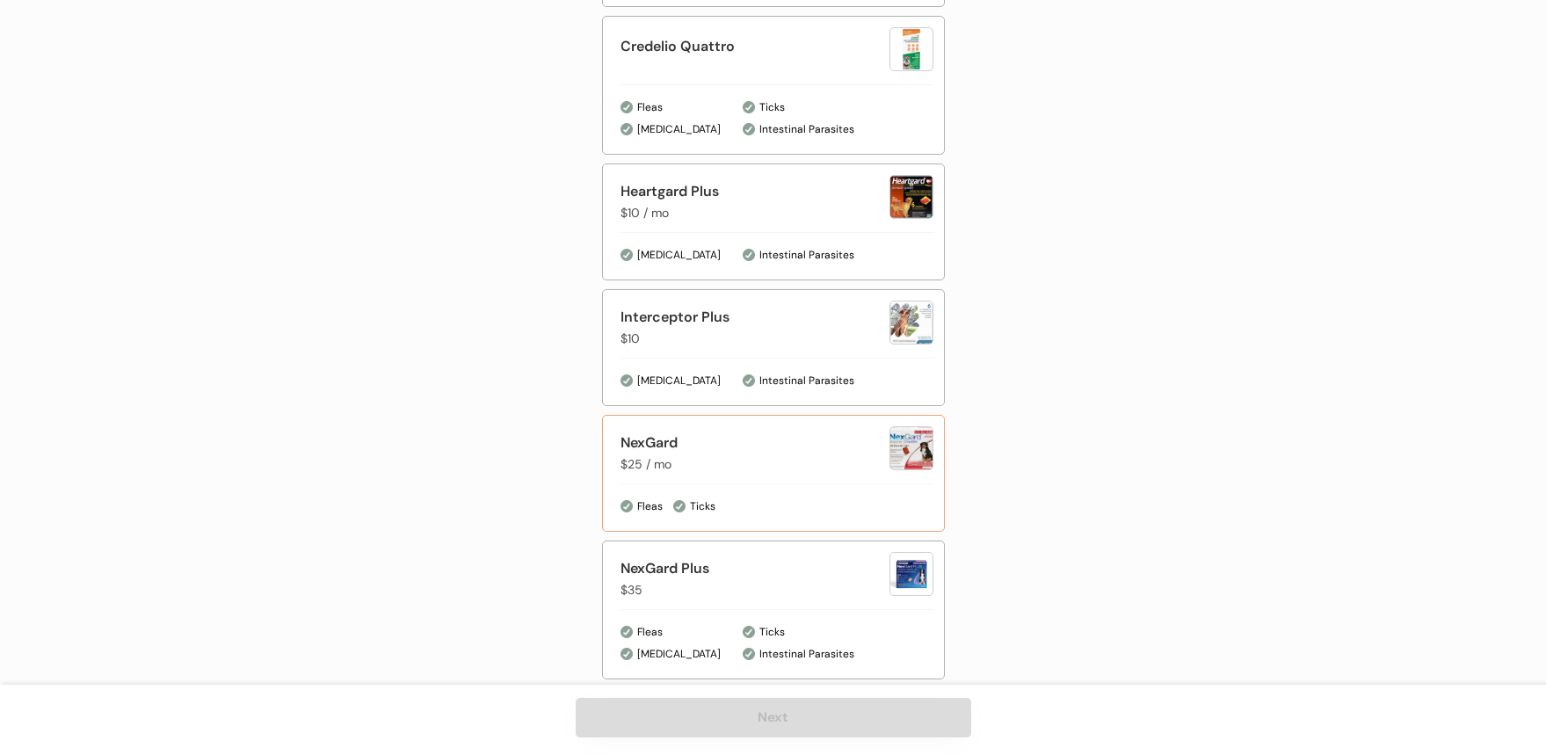
scroll to position [672, 0]
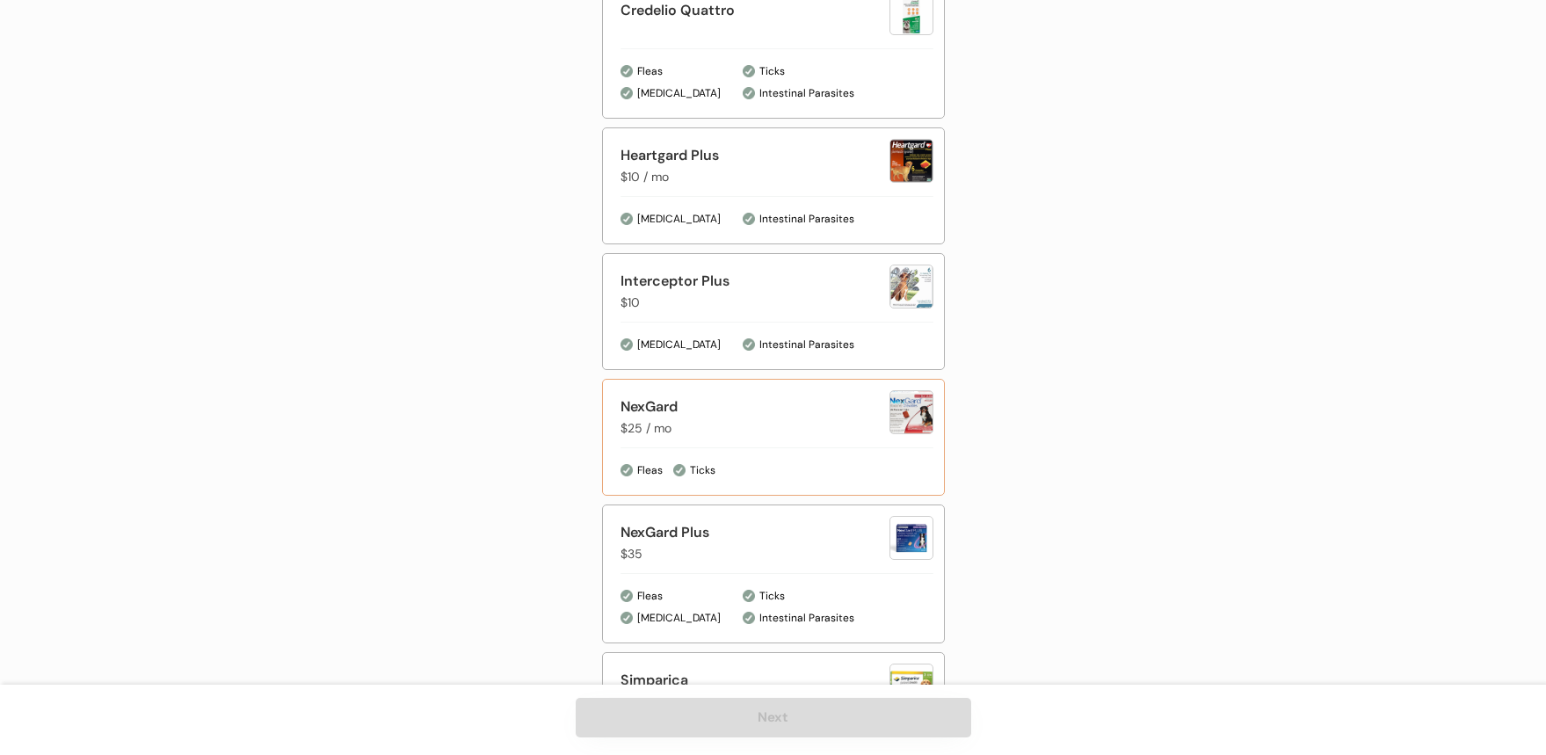
click at [724, 445] on div "NexGard $25 / mo Fleas Ticks" at bounding box center [773, 437] width 343 height 117
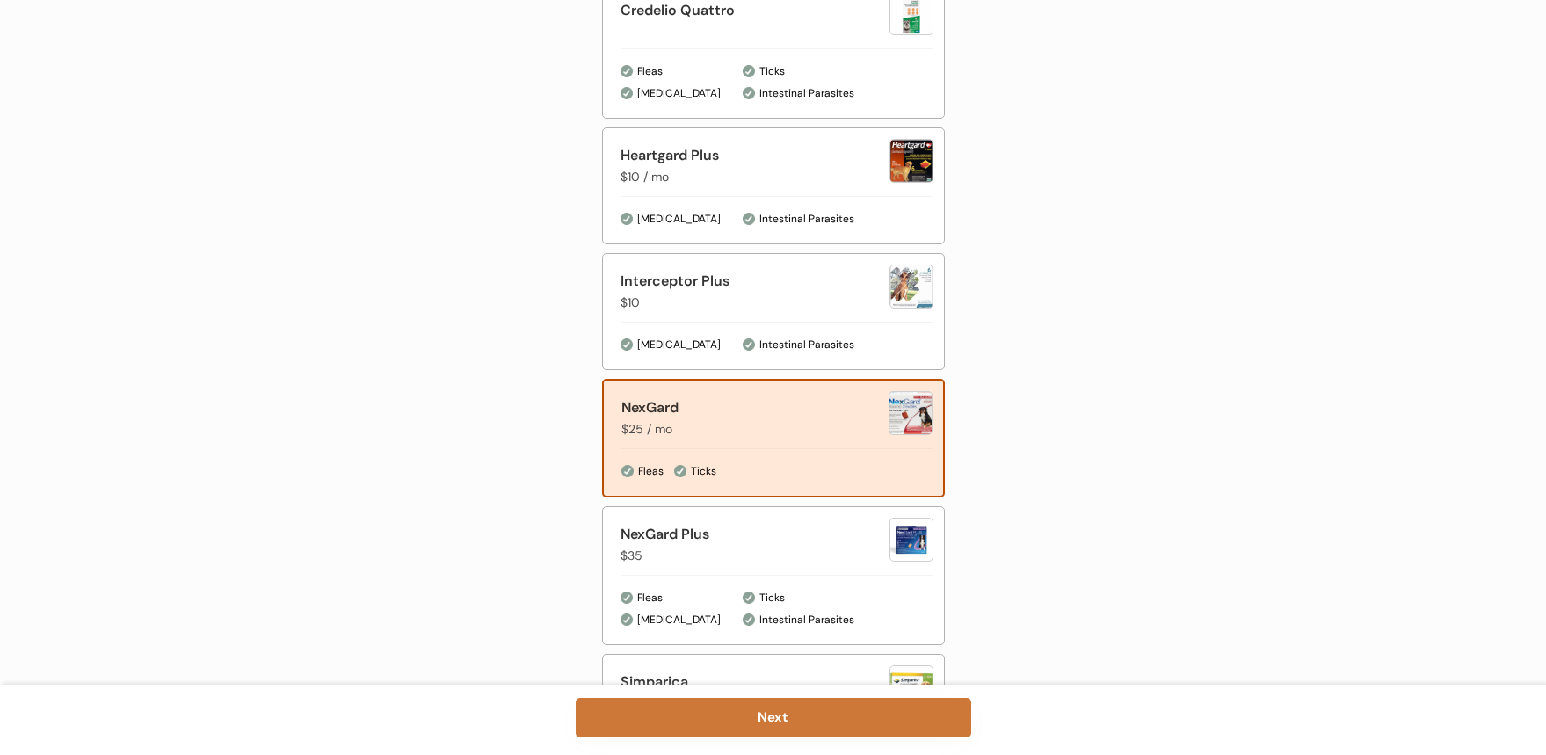
click at [747, 721] on button "Next" at bounding box center [774, 718] width 396 height 40
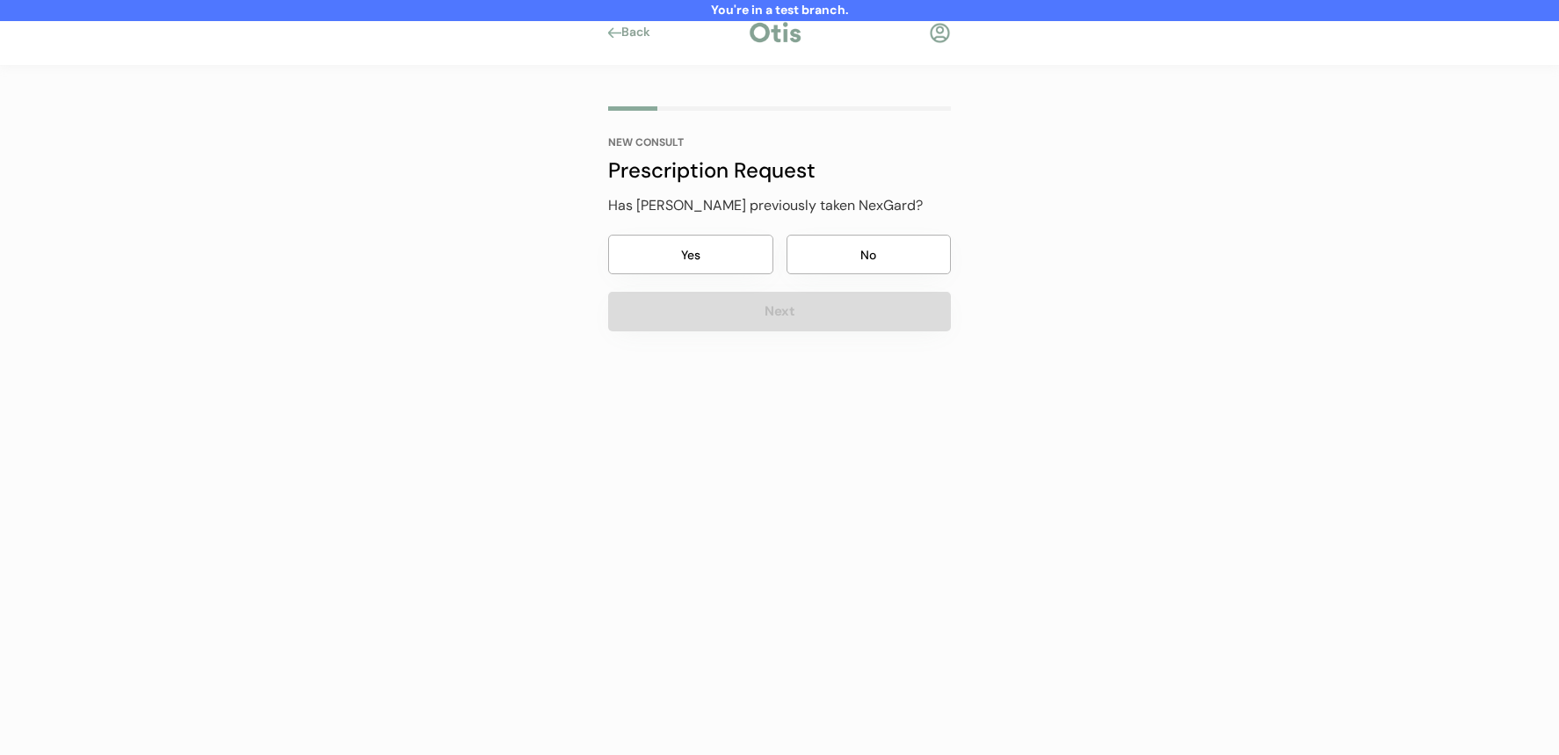
click at [849, 245] on button "No" at bounding box center [869, 255] width 165 height 40
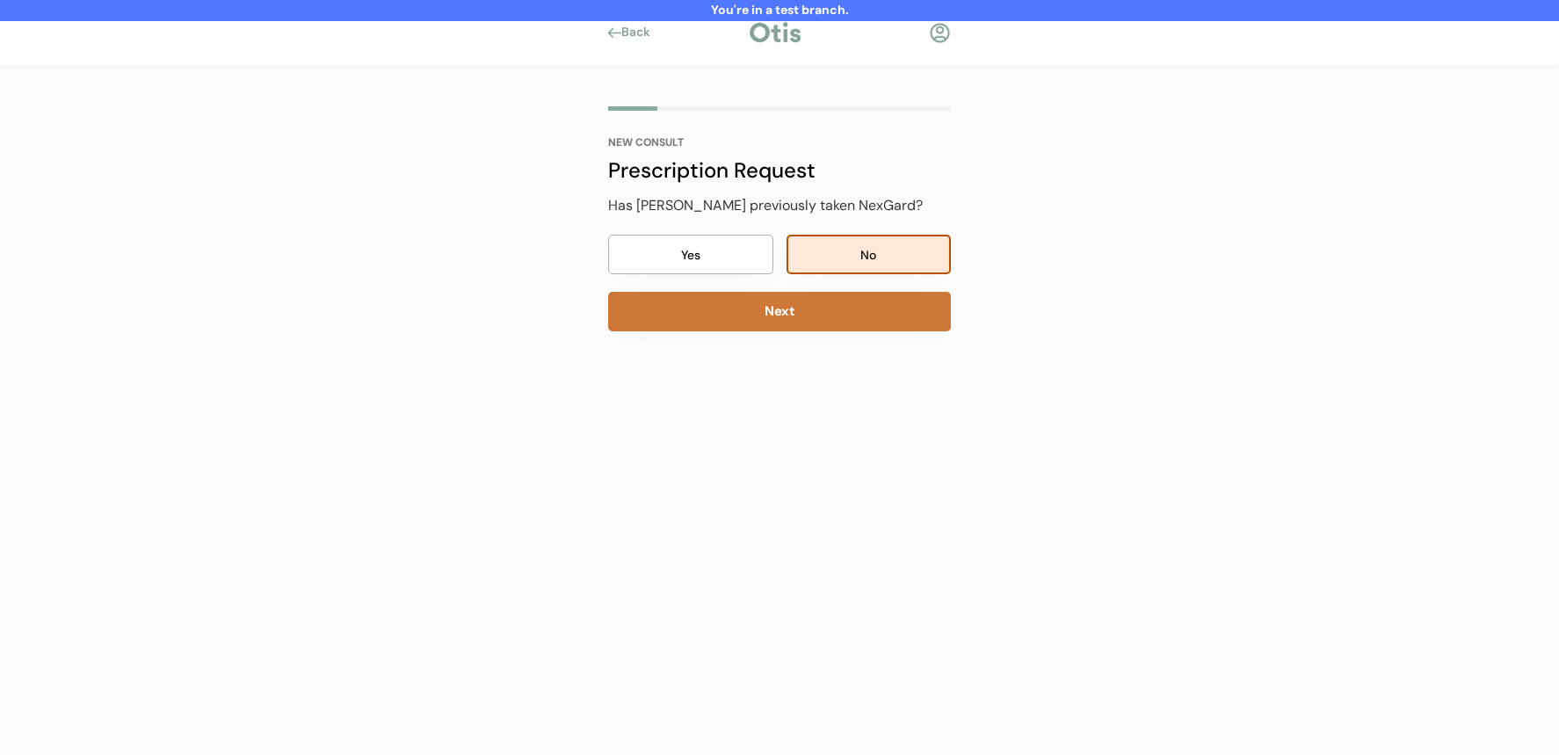
click at [839, 335] on div "NEW CONSULT Prescription Request Has Shania previously taken NexGard? Yes No Ne…" at bounding box center [780, 285] width 396 height 439
click at [853, 306] on button "Next" at bounding box center [779, 312] width 343 height 40
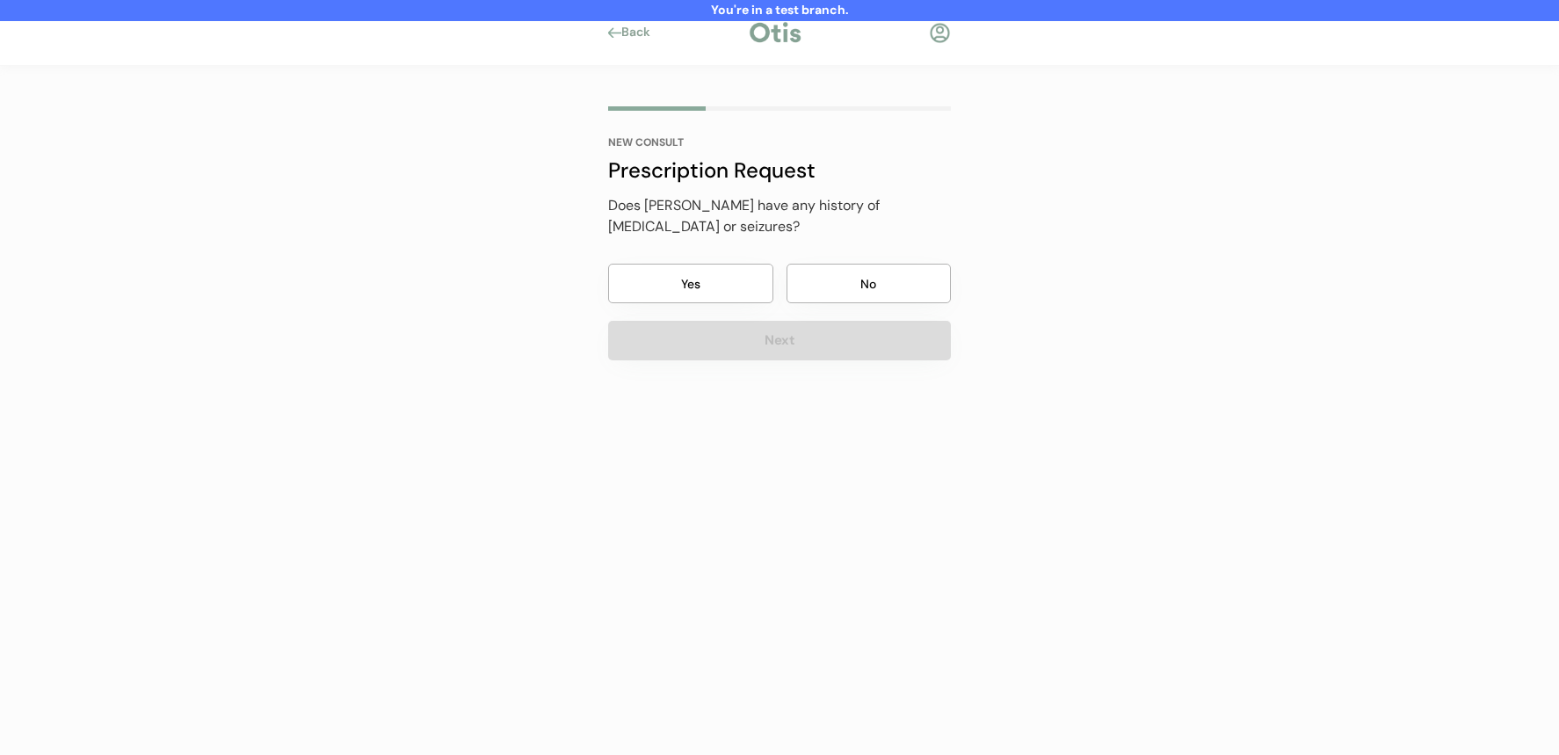
click at [865, 274] on button "No" at bounding box center [869, 284] width 165 height 40
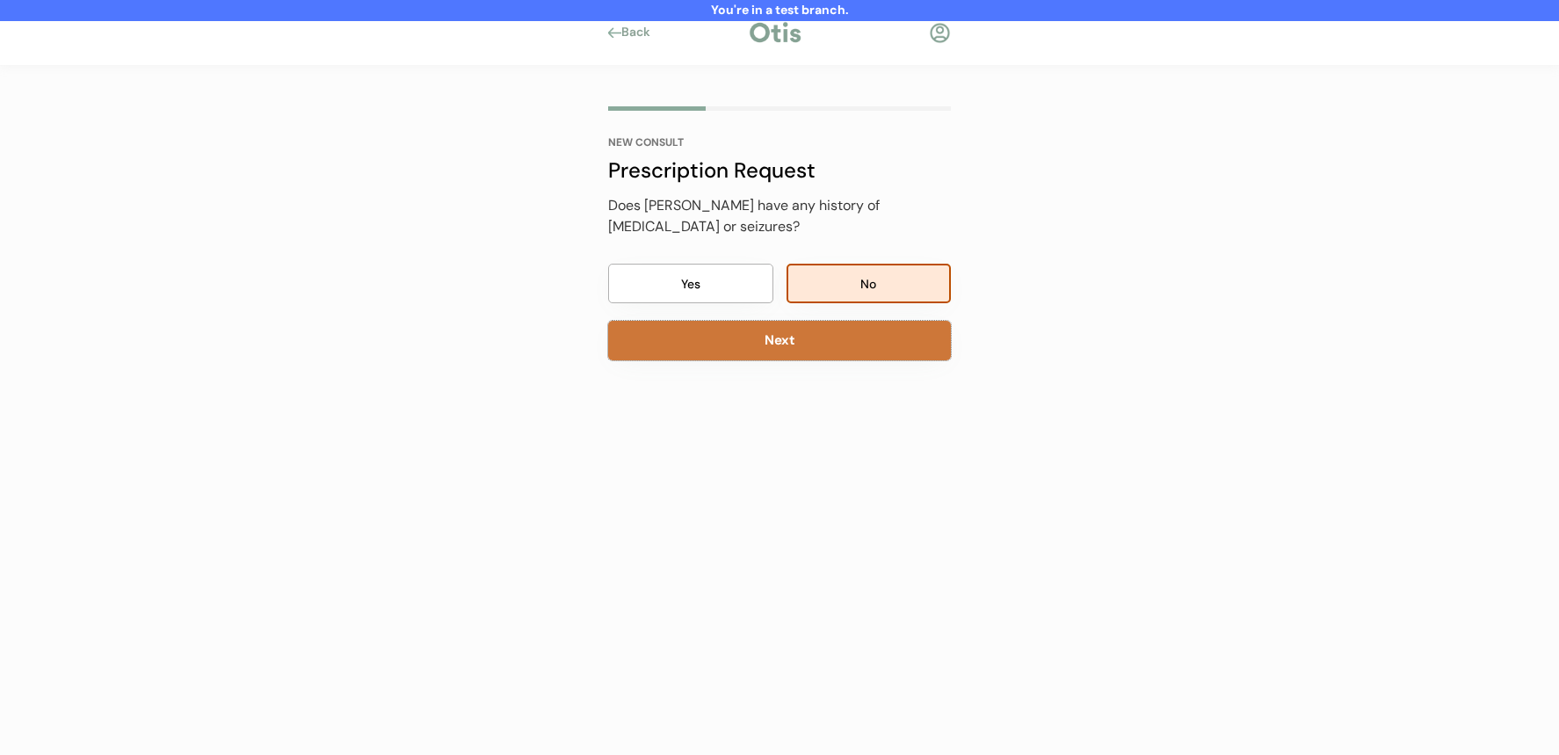
click at [834, 351] on button "Next" at bounding box center [779, 341] width 343 height 40
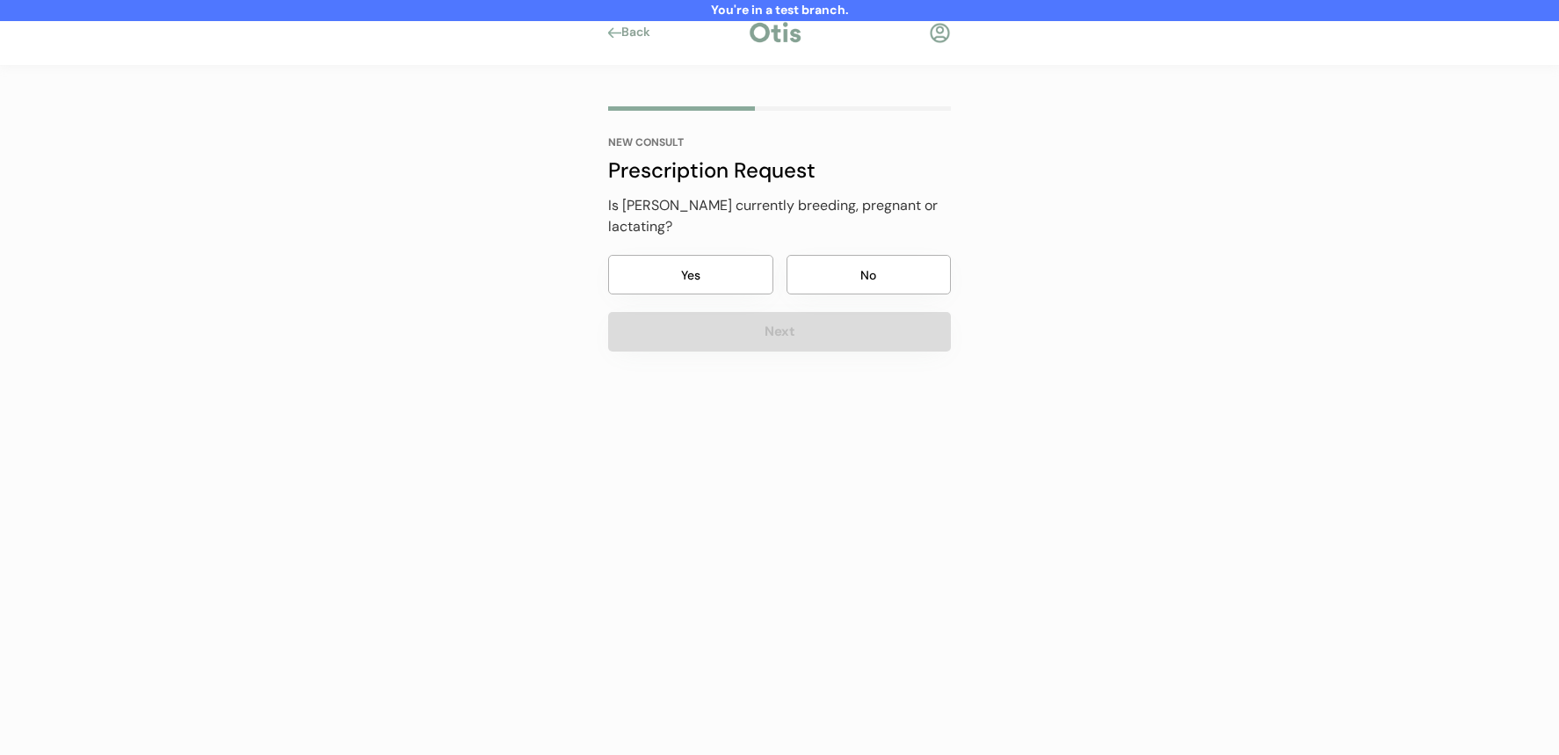
click at [850, 272] on button "No" at bounding box center [869, 275] width 165 height 40
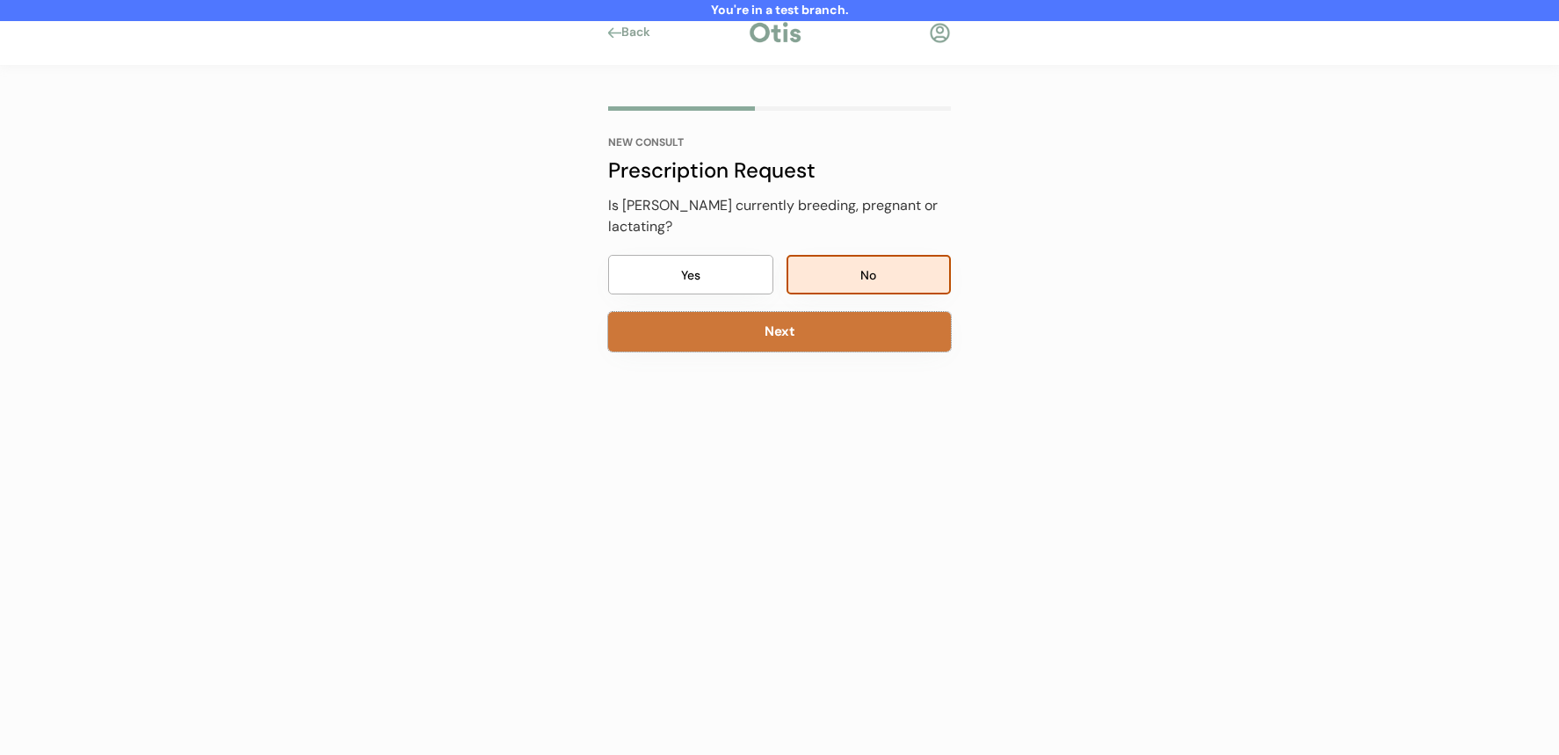
click at [840, 312] on button "Next" at bounding box center [779, 332] width 343 height 40
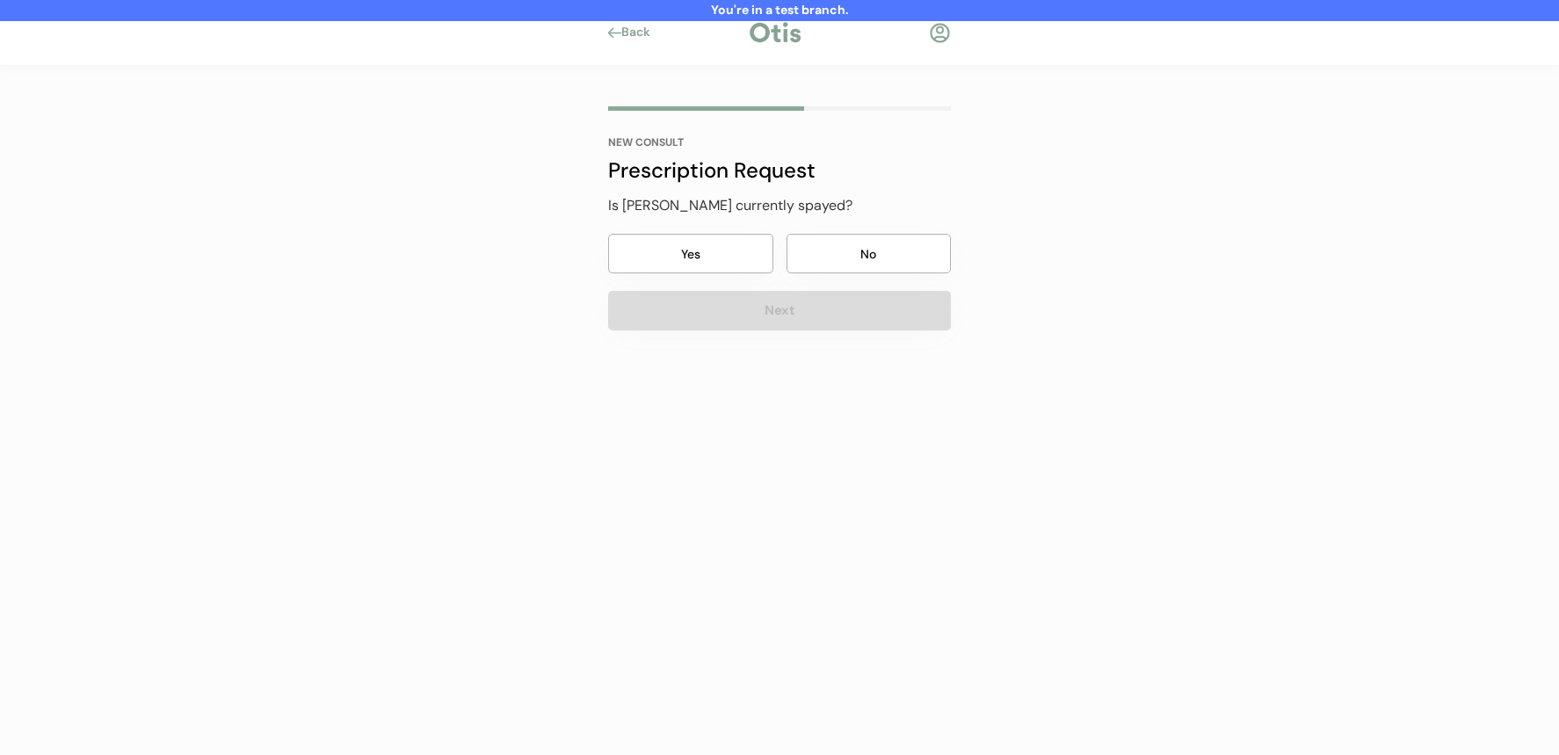
click at [851, 271] on button "No" at bounding box center [869, 254] width 165 height 40
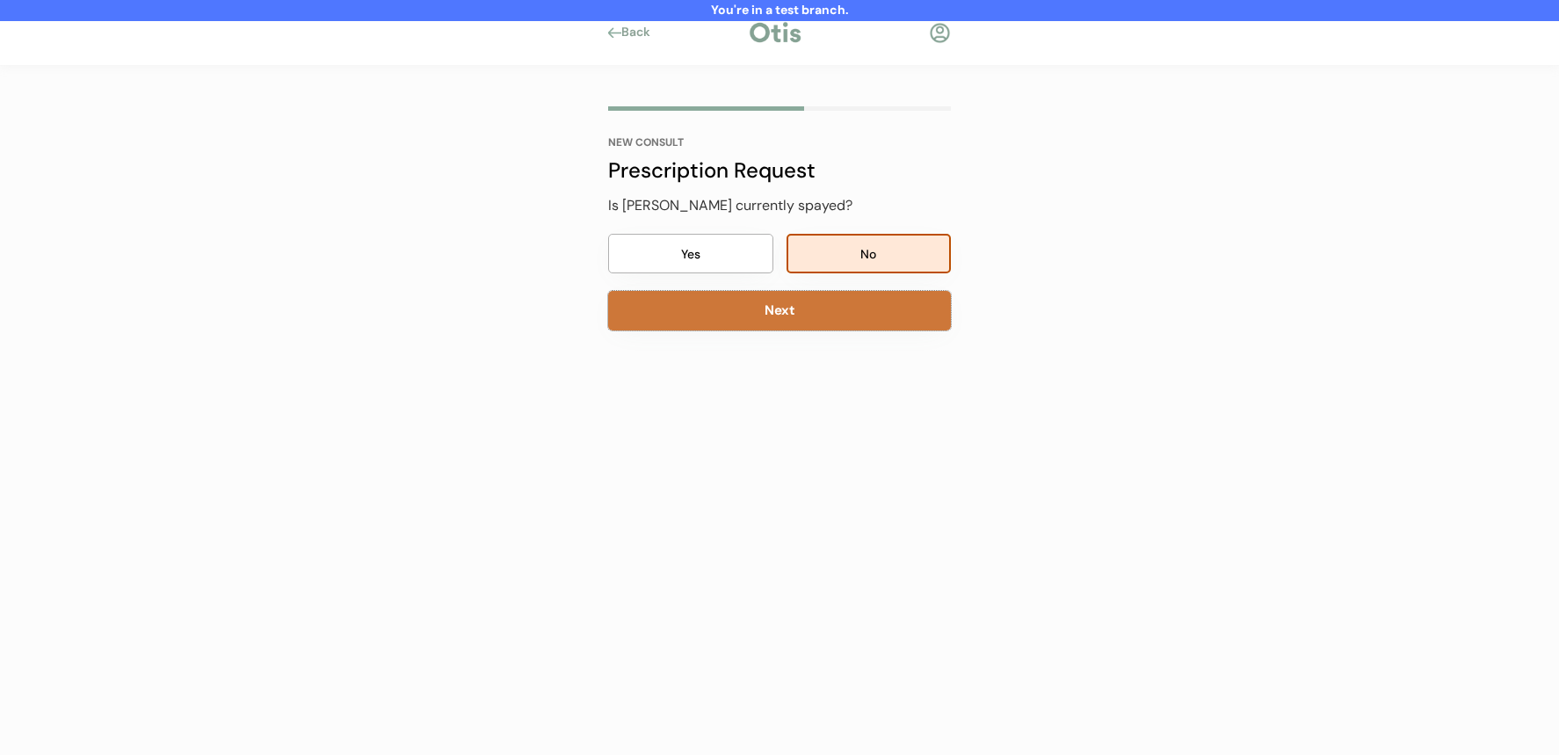
click at [829, 310] on button "Next" at bounding box center [779, 311] width 343 height 40
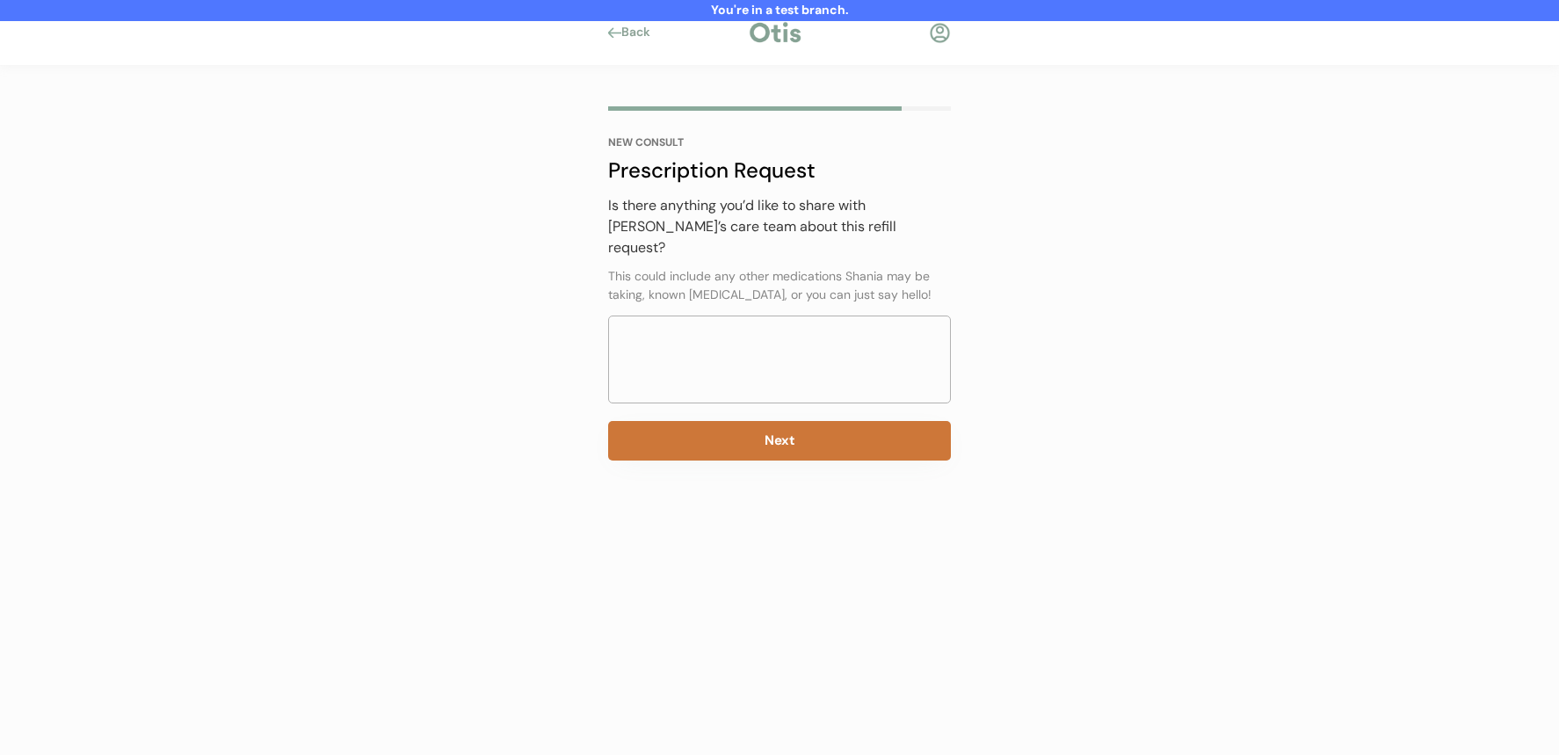
click at [794, 421] on button "Next" at bounding box center [779, 441] width 343 height 40
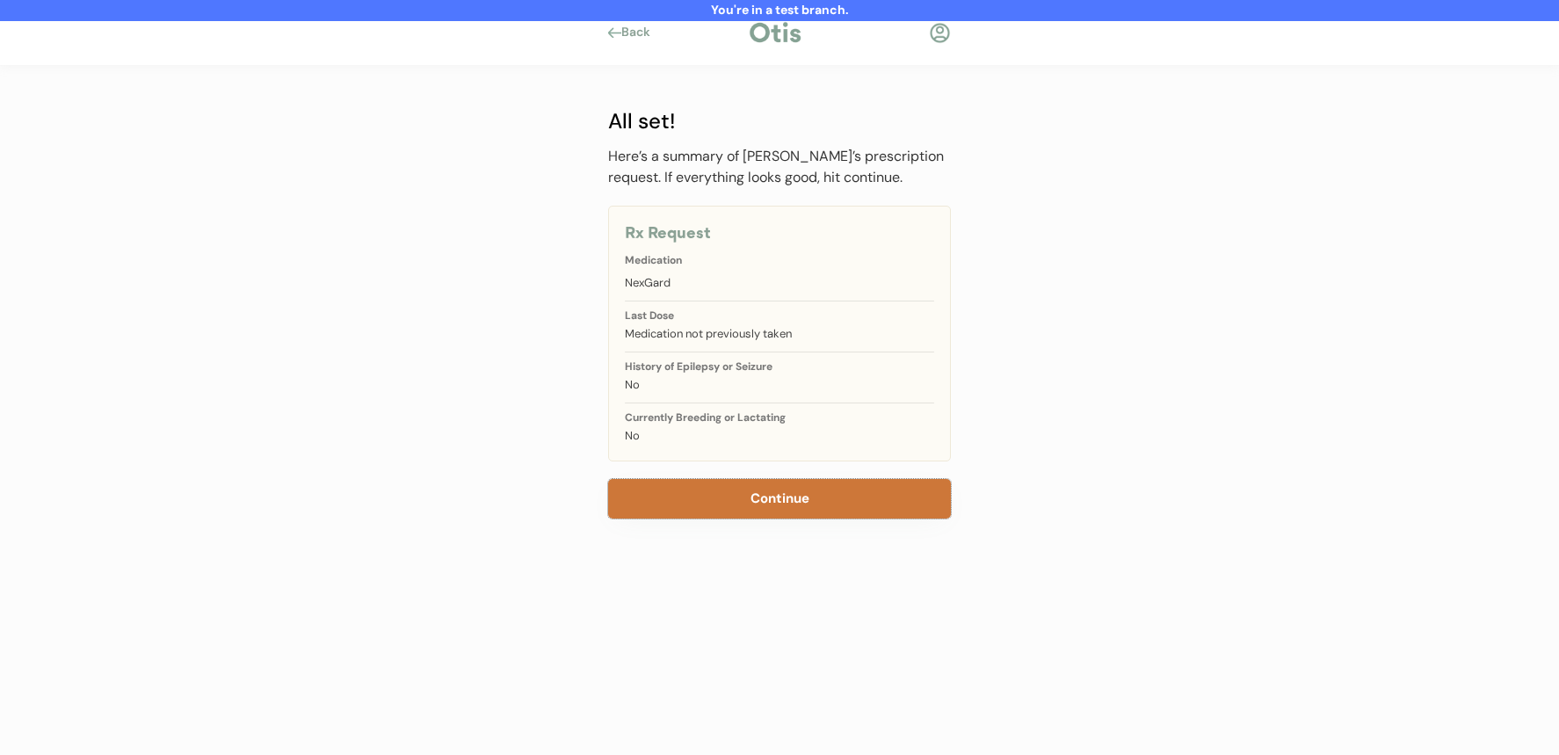
click at [728, 479] on button "Continue" at bounding box center [779, 499] width 343 height 40
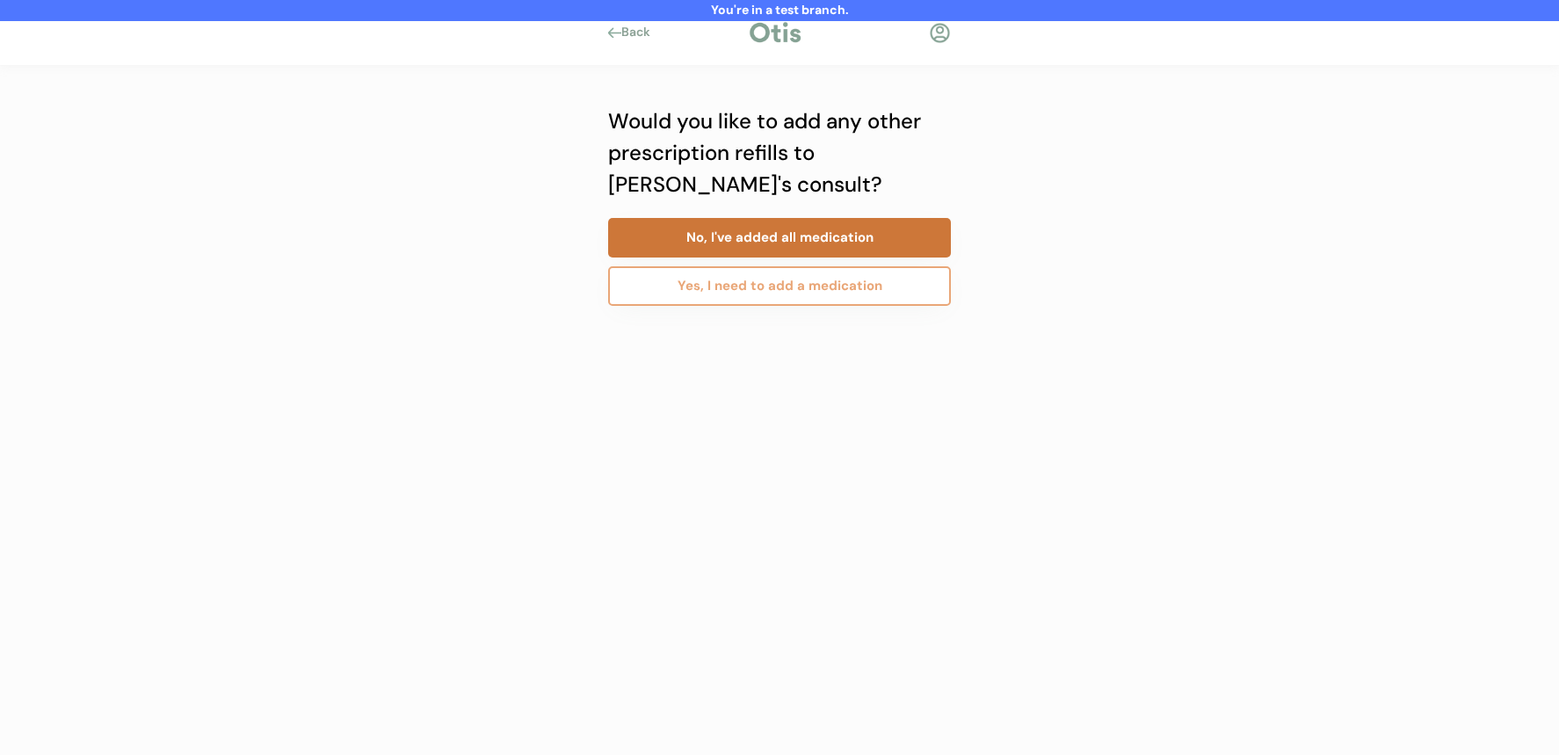
click at [803, 244] on button "No, I've added all medication" at bounding box center [779, 238] width 343 height 40
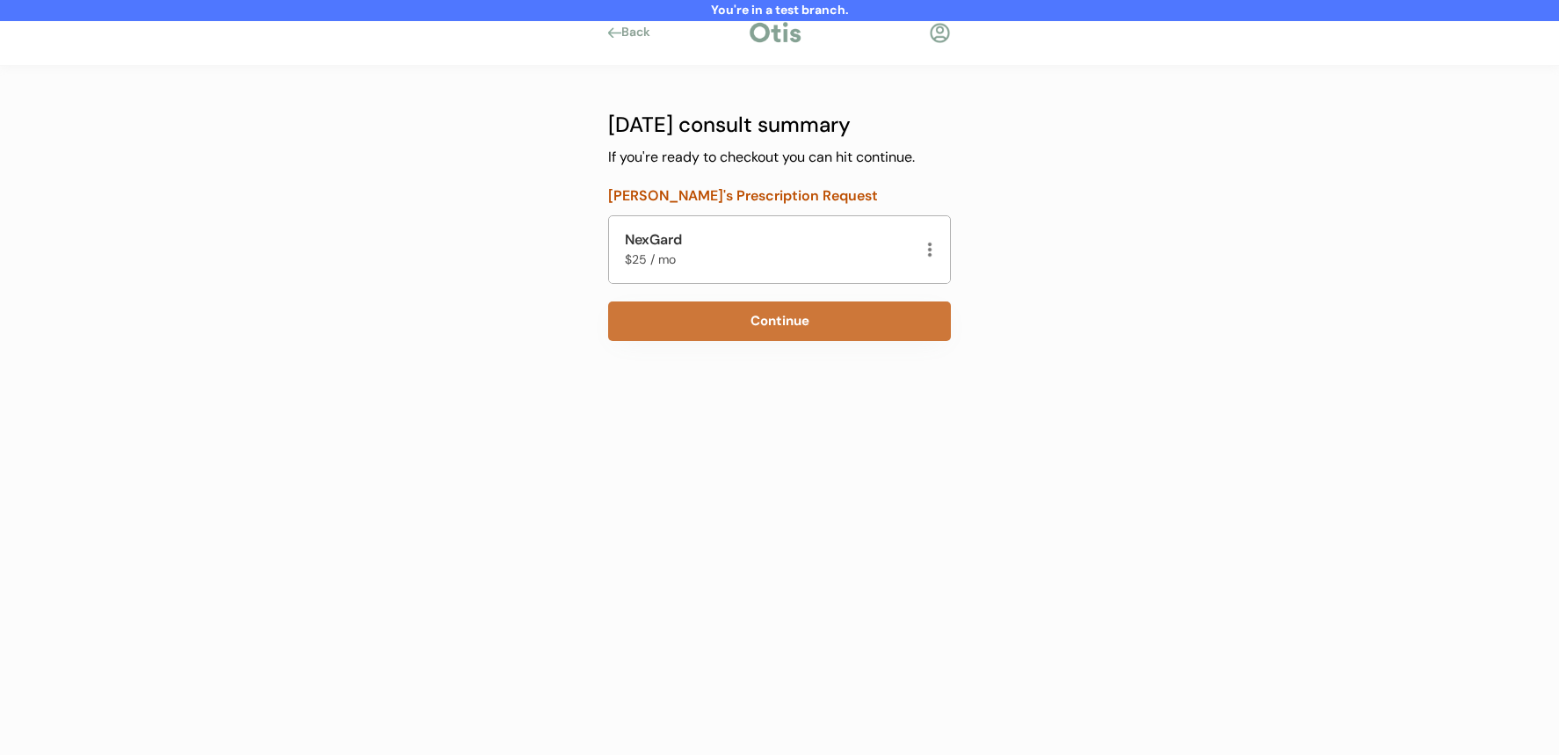
click at [773, 316] on button "Continue" at bounding box center [779, 321] width 343 height 40
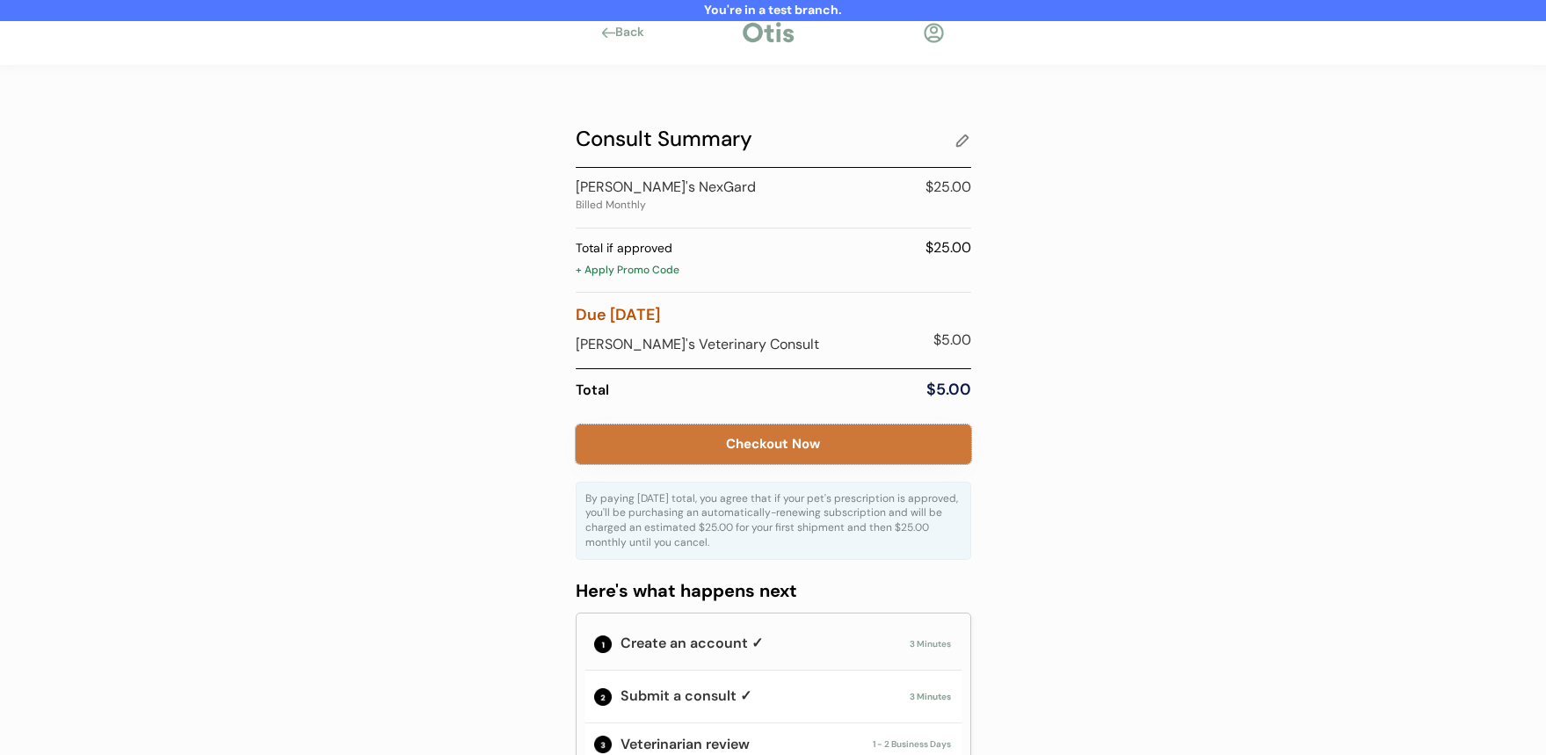
click at [710, 445] on button "Checkout Now" at bounding box center [774, 445] width 396 height 40
